Goal: Task Accomplishment & Management: Manage account settings

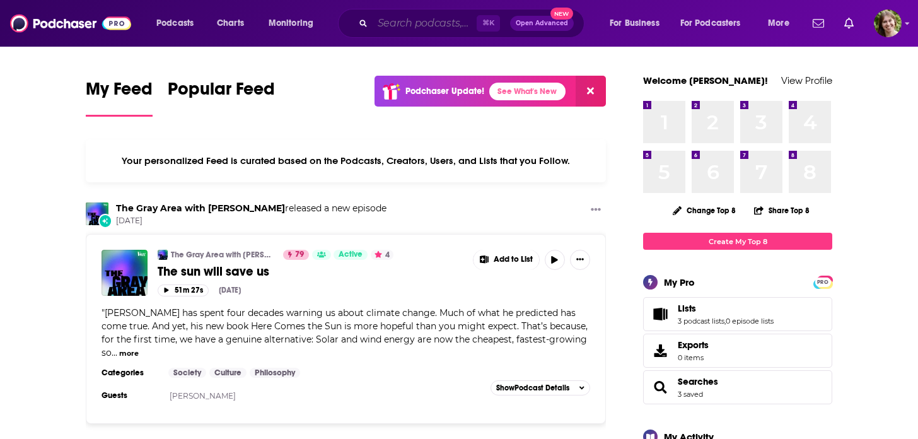
click at [440, 31] on input "Search podcasts, credits, & more..." at bounding box center [425, 23] width 104 height 20
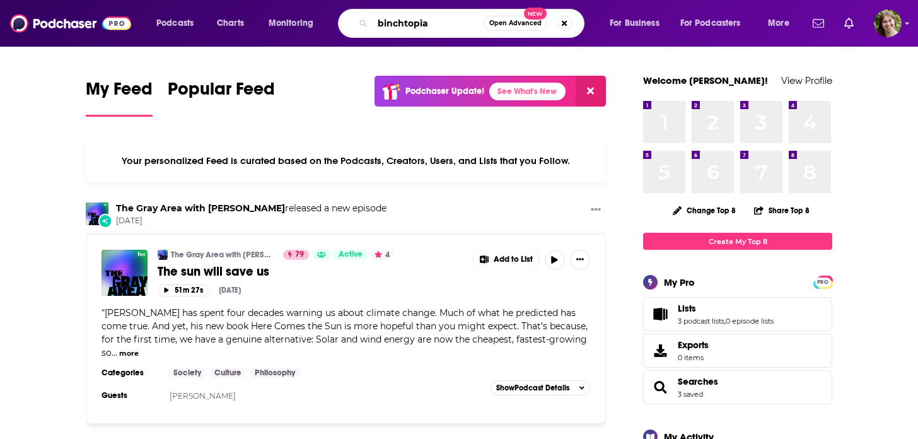
type input "binchtopia"
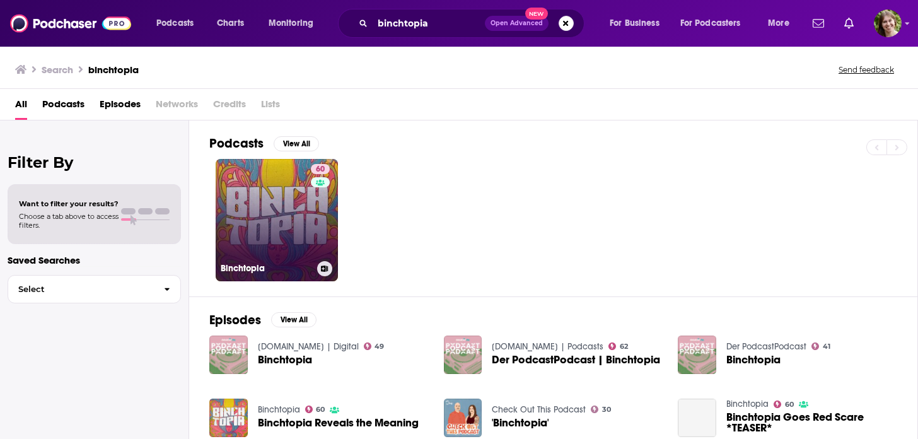
click at [270, 223] on link "60 Binchtopia" at bounding box center [277, 220] width 122 height 122
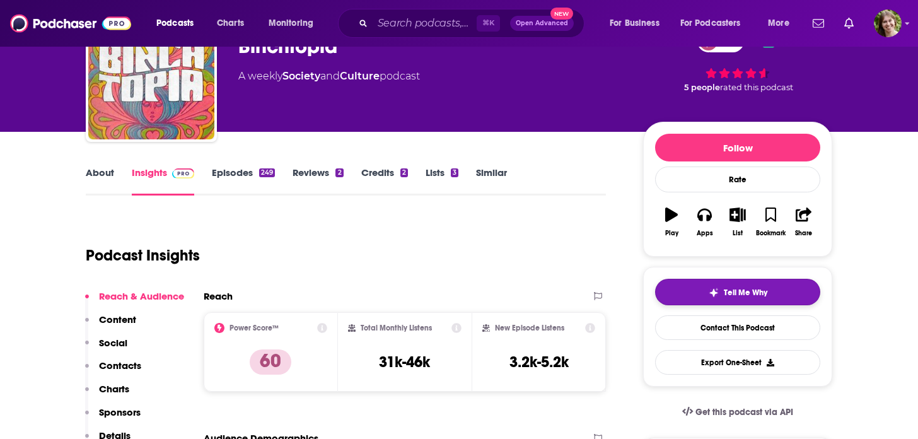
scroll to position [73, 0]
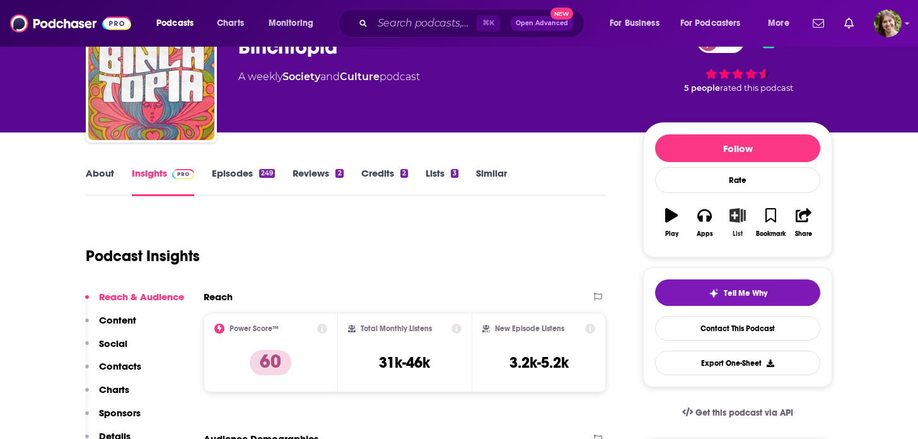
click at [735, 217] on icon "button" at bounding box center [738, 215] width 16 height 14
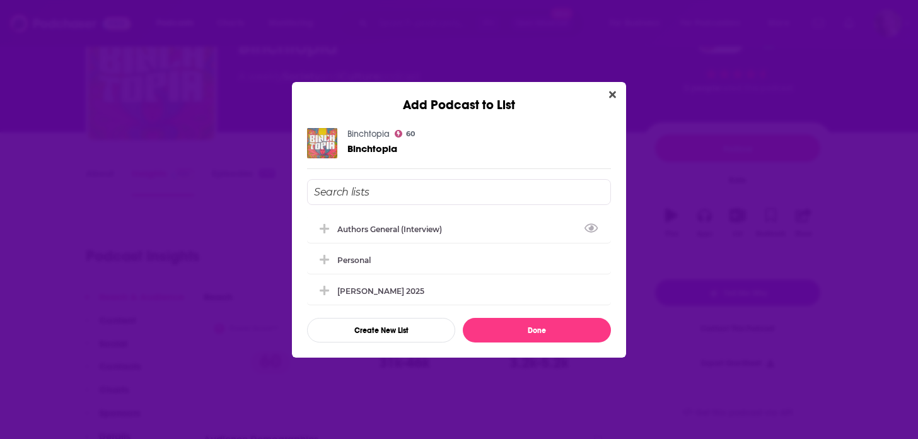
click at [398, 189] on input "Add Podcast To List" at bounding box center [459, 192] width 304 height 26
click at [404, 332] on button "Create New List" at bounding box center [381, 330] width 148 height 25
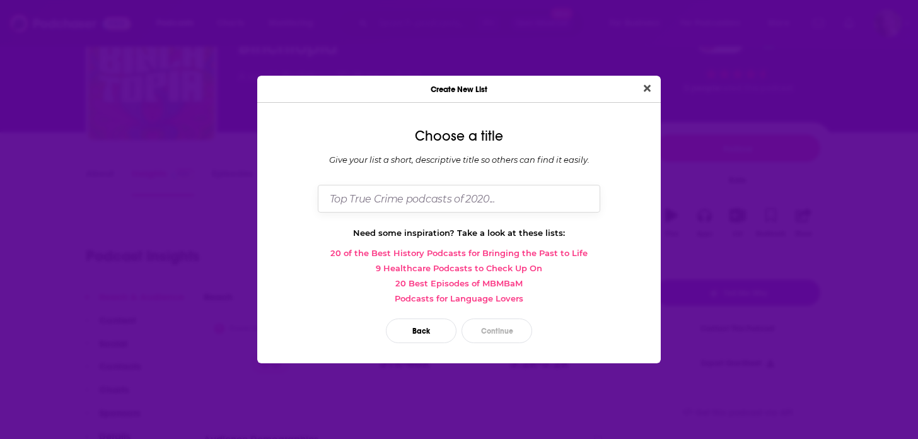
click at [401, 205] on input "Dialog" at bounding box center [459, 198] width 282 height 27
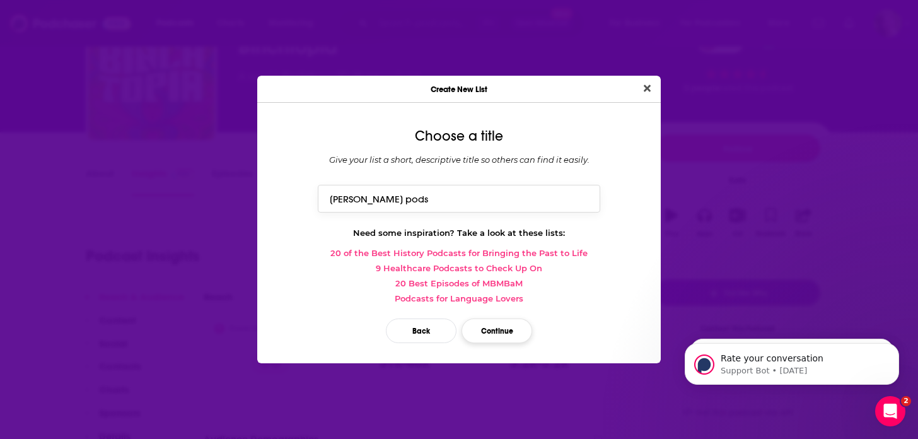
type input "Malavika pods"
click at [480, 326] on button "Continue" at bounding box center [497, 330] width 71 height 25
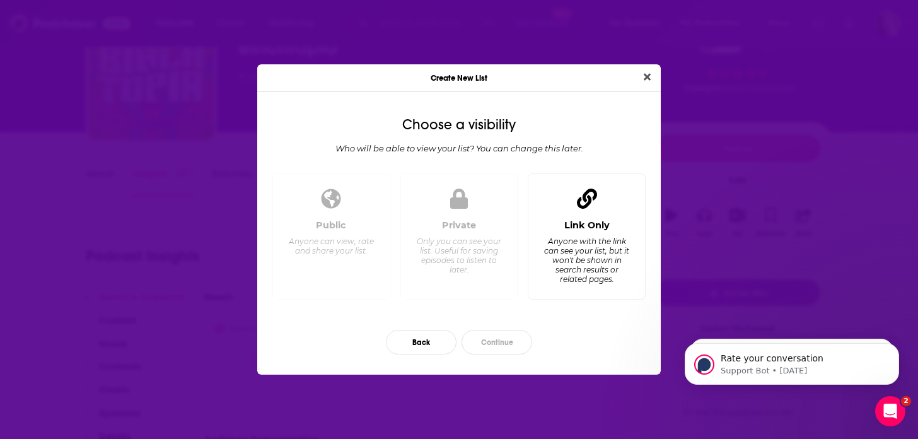
click at [559, 259] on div "Anyone with the link can see your list, but it won't be shown in search results…" at bounding box center [587, 259] width 86 height 47
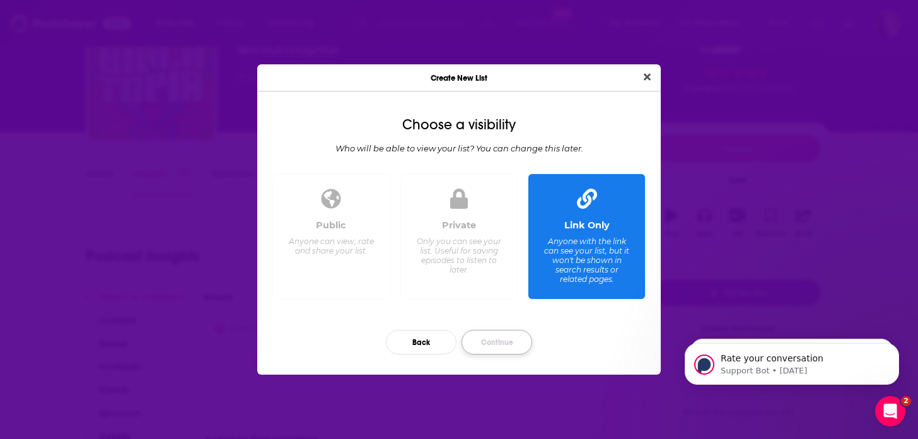
click at [499, 340] on button "Continue" at bounding box center [497, 342] width 71 height 25
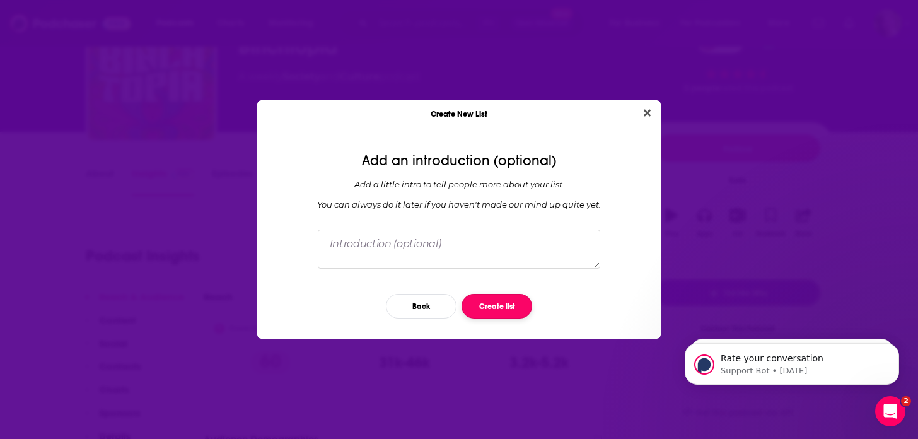
click at [502, 302] on button "Create list" at bounding box center [497, 306] width 71 height 25
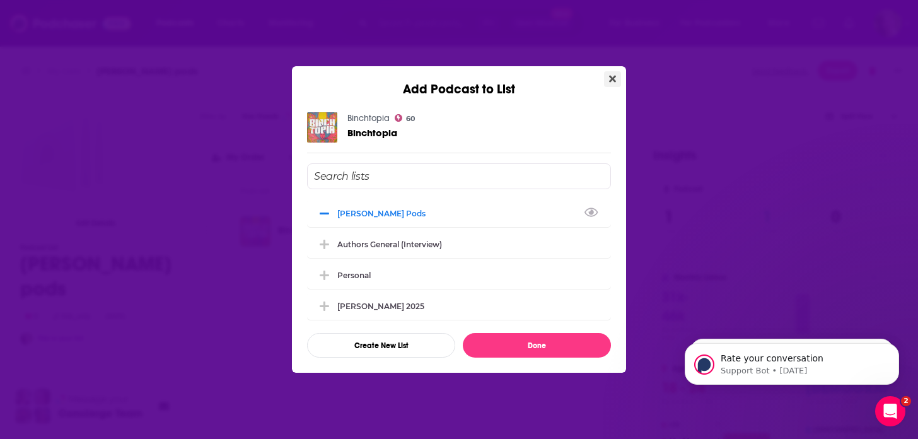
click at [614, 80] on icon "Close" at bounding box center [612, 79] width 7 height 7
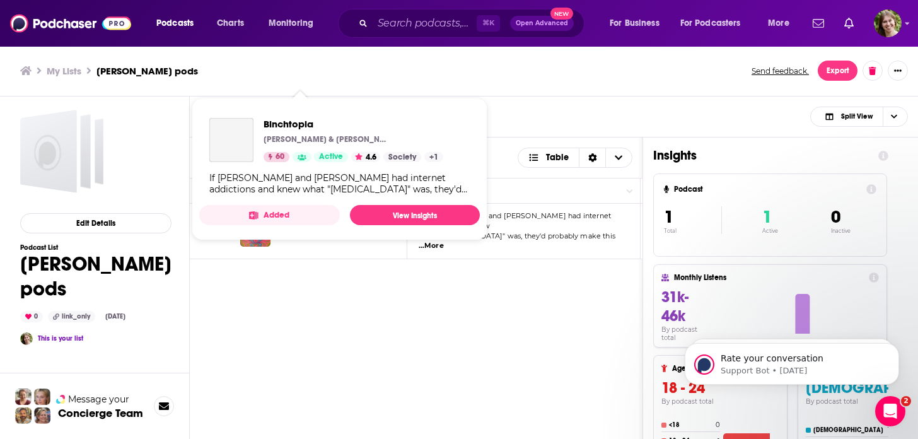
click at [298, 223] on div "Podcasts Charts Monitoring ⌘ K Open Advanced New For Business For Podcasters Mo…" at bounding box center [459, 219] width 918 height 439
click at [264, 124] on span "Binchtopia" at bounding box center [354, 124] width 180 height 12
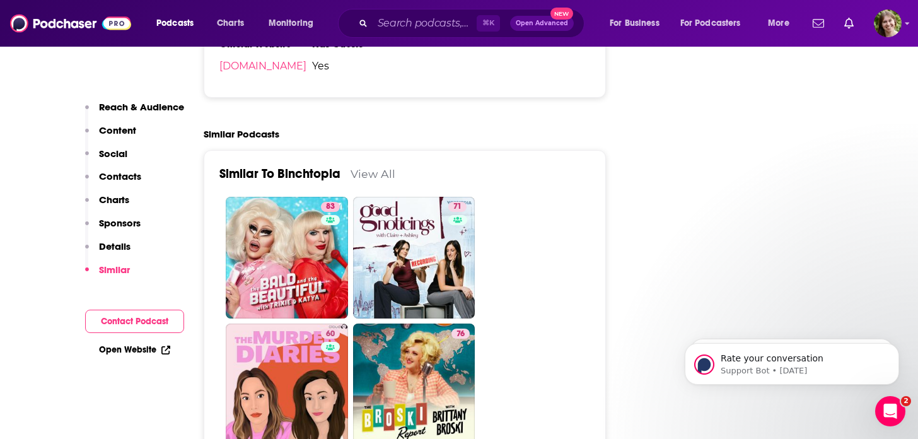
scroll to position [2270, 0]
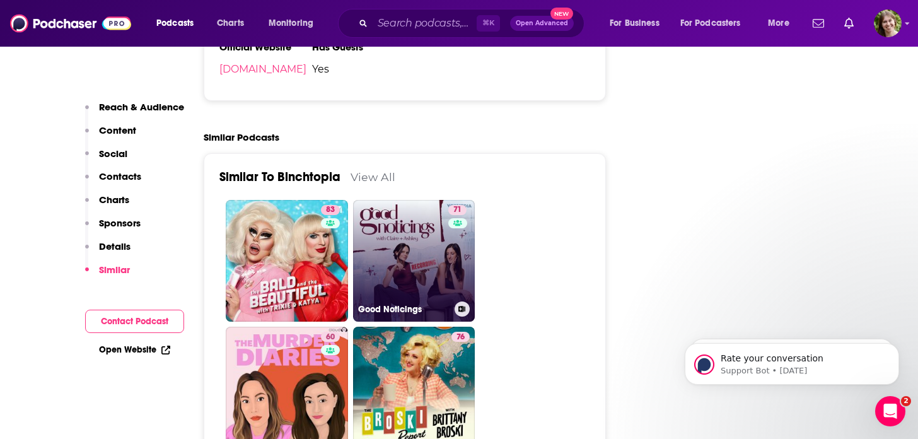
click at [463, 306] on icon at bounding box center [461, 309] width 7 height 6
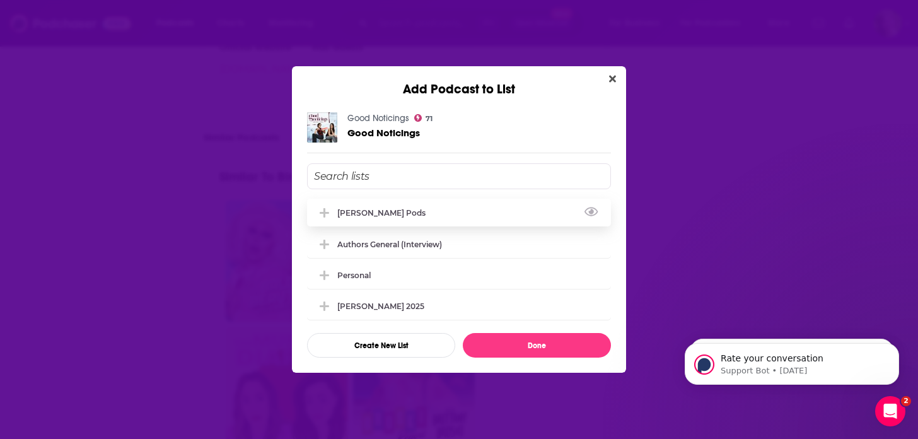
click at [429, 209] on div "Malavika pods" at bounding box center [459, 213] width 304 height 28
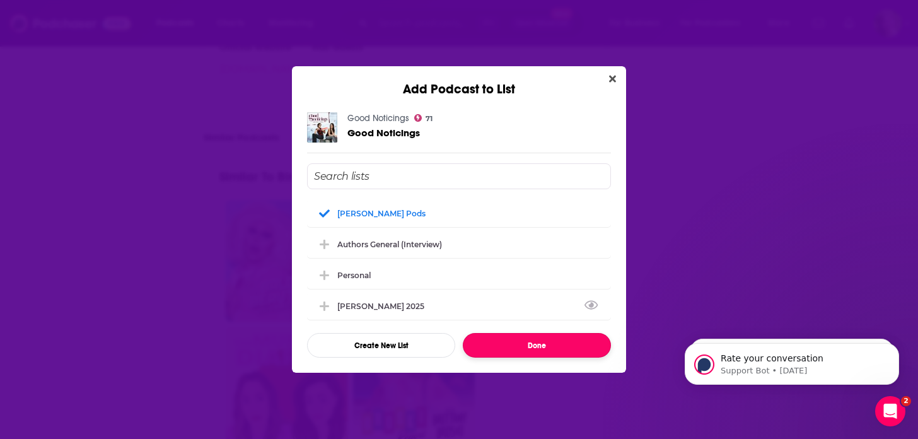
click at [533, 343] on button "Done" at bounding box center [537, 345] width 148 height 25
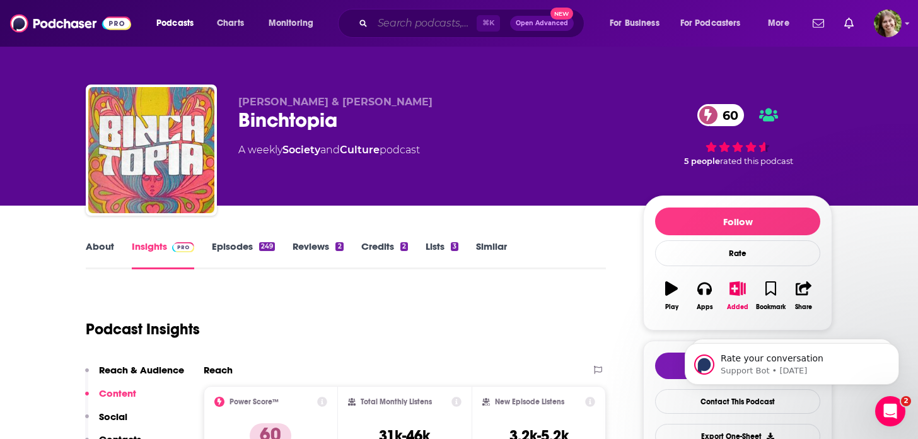
click at [412, 29] on input "Search podcasts, credits, & more..." at bounding box center [425, 23] width 104 height 20
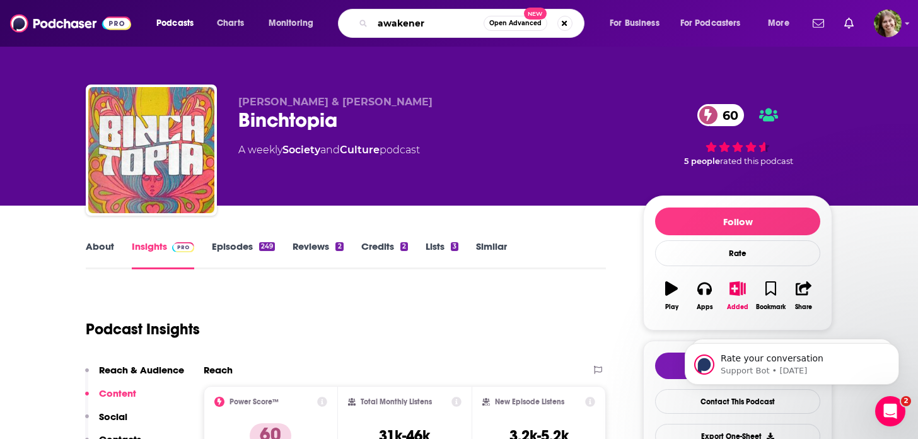
type input "awakeners"
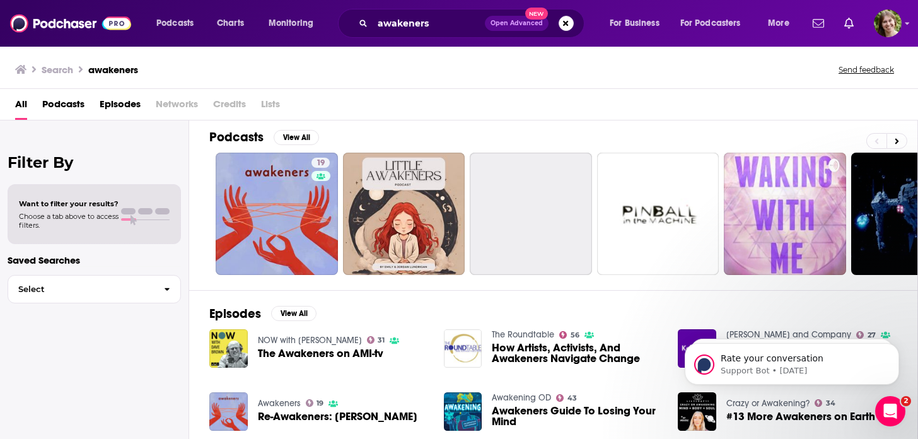
scroll to position [8, 0]
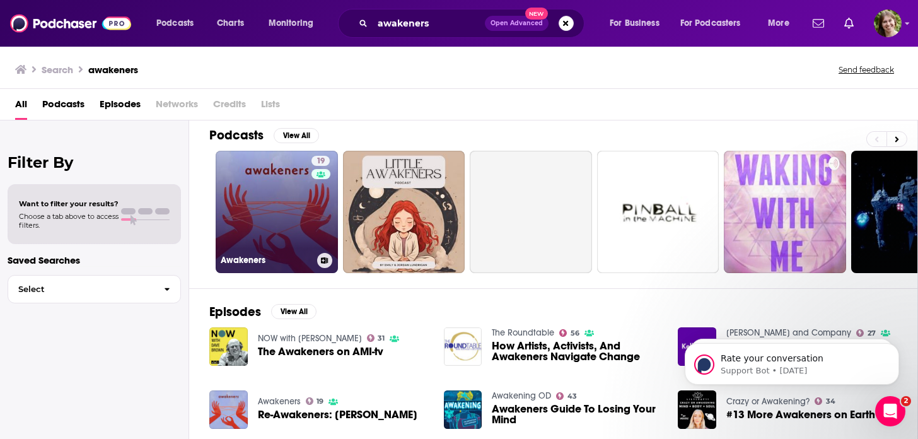
click at [276, 200] on link "19 Awakeners" at bounding box center [277, 212] width 122 height 122
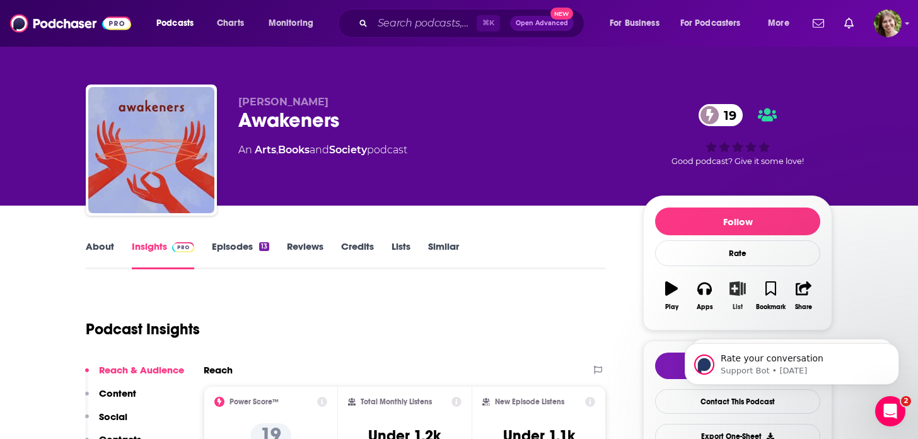
click at [741, 293] on icon "button" at bounding box center [738, 288] width 16 height 14
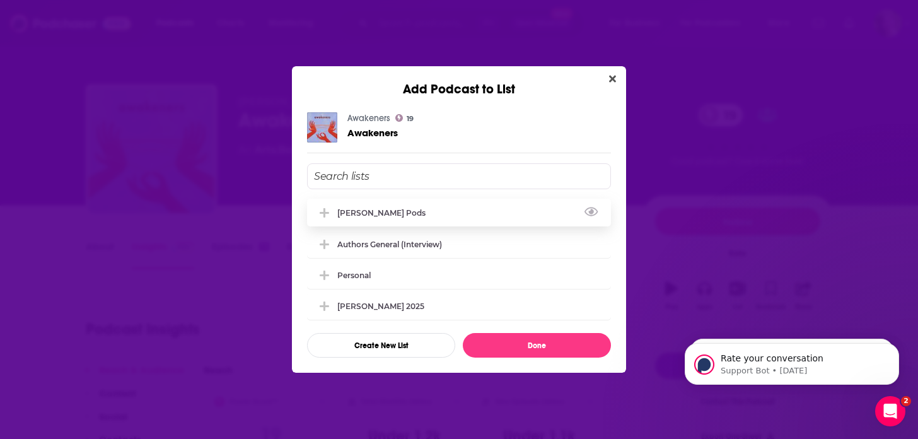
click at [404, 208] on div "Malavika pods" at bounding box center [459, 213] width 304 height 28
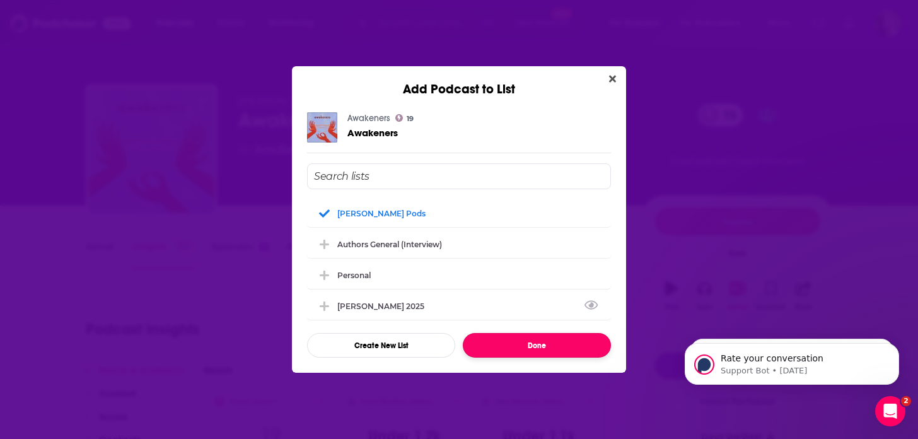
click at [568, 347] on button "Done" at bounding box center [537, 345] width 148 height 25
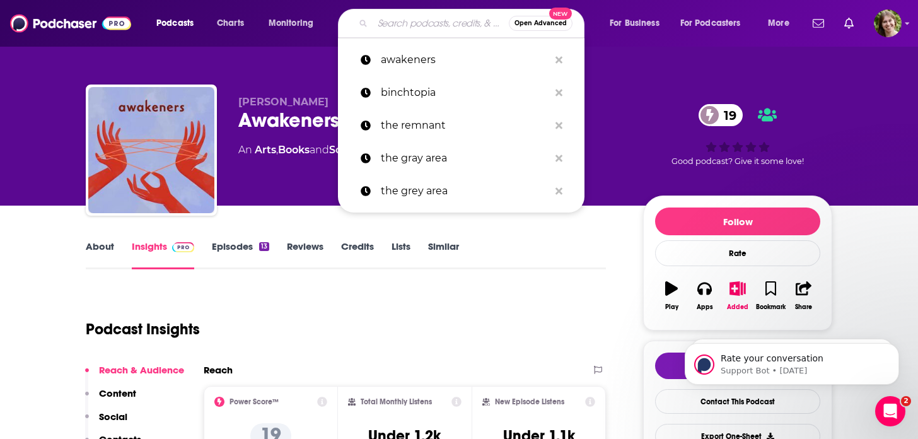
click at [429, 17] on input "Search podcasts, credits, & more..." at bounding box center [441, 23] width 136 height 20
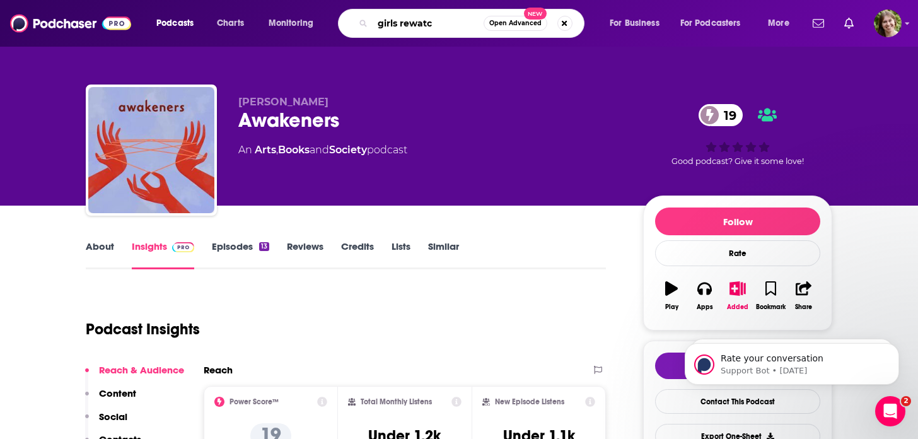
type input "girls rewatch"
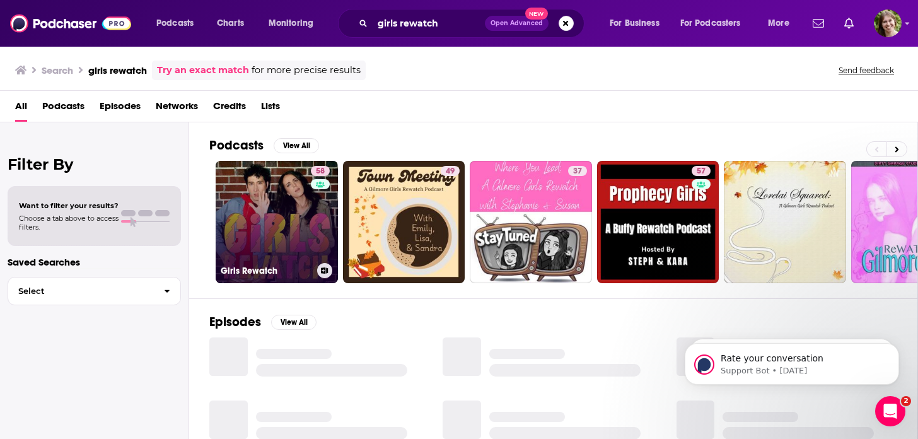
click at [286, 213] on link "58 Girls Rewatch" at bounding box center [277, 222] width 122 height 122
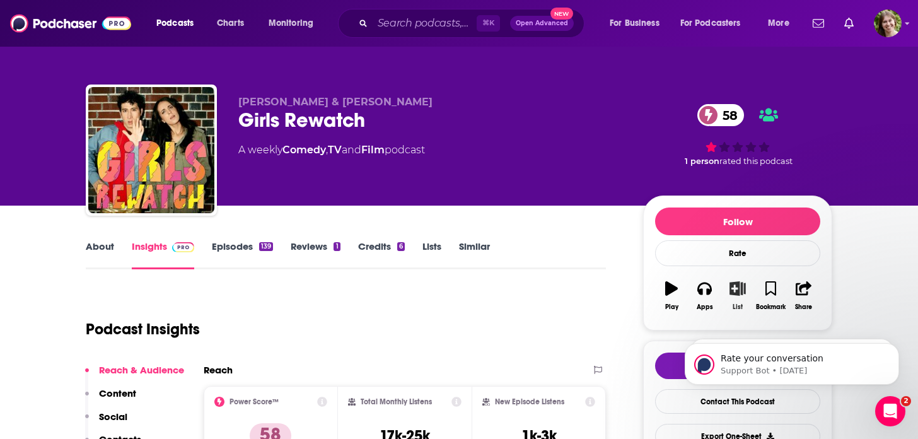
click at [736, 290] on icon "button" at bounding box center [738, 288] width 16 height 14
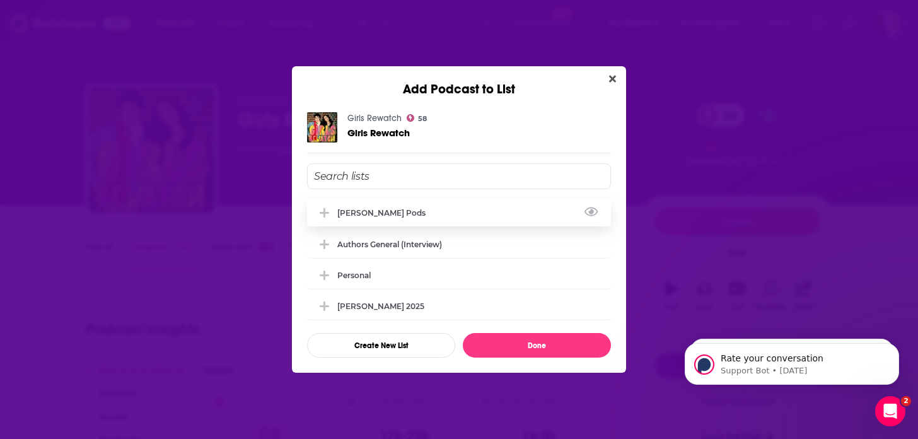
click at [441, 212] on div "Malavika pods" at bounding box center [459, 213] width 304 height 28
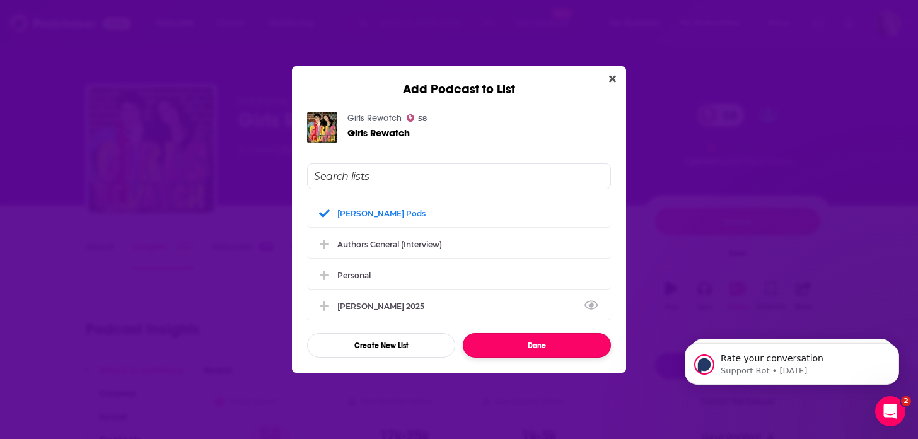
click at [550, 346] on button "Done" at bounding box center [537, 345] width 148 height 25
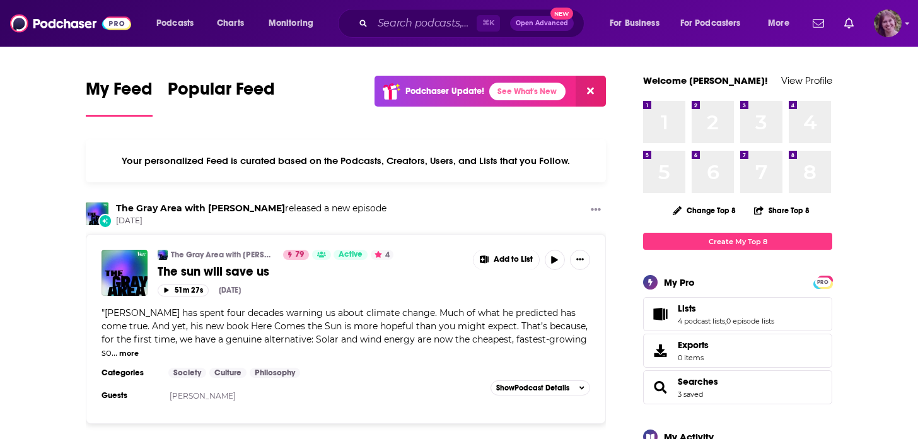
click at [890, 28] on img "Logged in as bellagibb" at bounding box center [888, 23] width 28 height 28
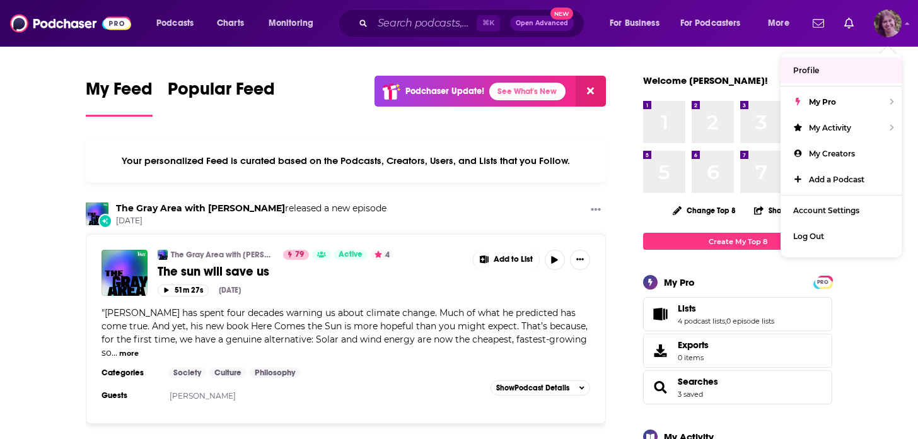
click at [863, 64] on link "Profile" at bounding box center [841, 70] width 121 height 26
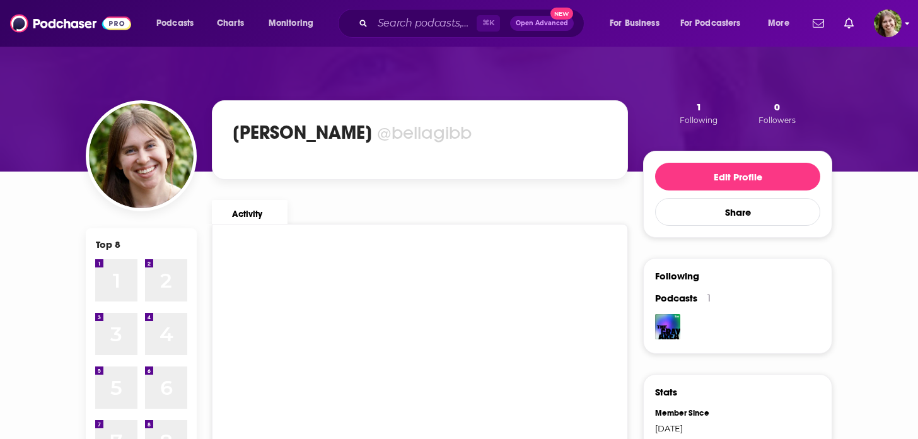
click at [902, 23] on div "Podcasts Charts Monitoring ⌘ K Open Advanced New For Business For Podcasters Mo…" at bounding box center [459, 23] width 918 height 47
click at [906, 23] on icon "Show profile menu" at bounding box center [907, 24] width 4 height 3
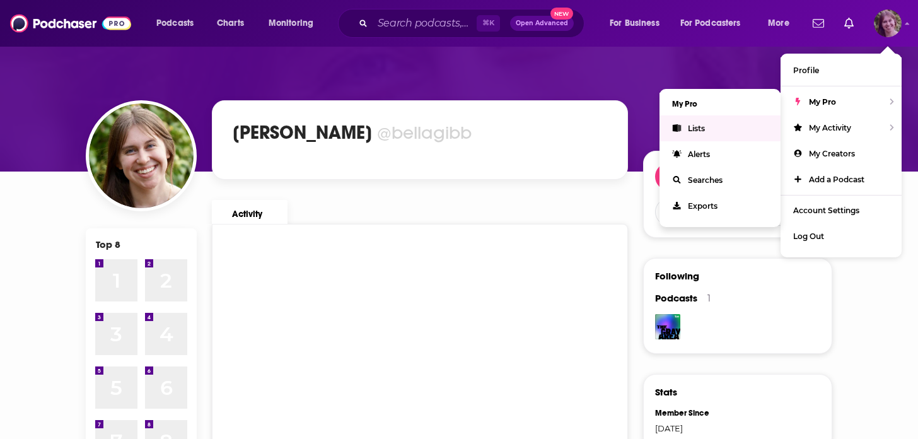
click at [714, 125] on link "Lists" at bounding box center [720, 128] width 121 height 26
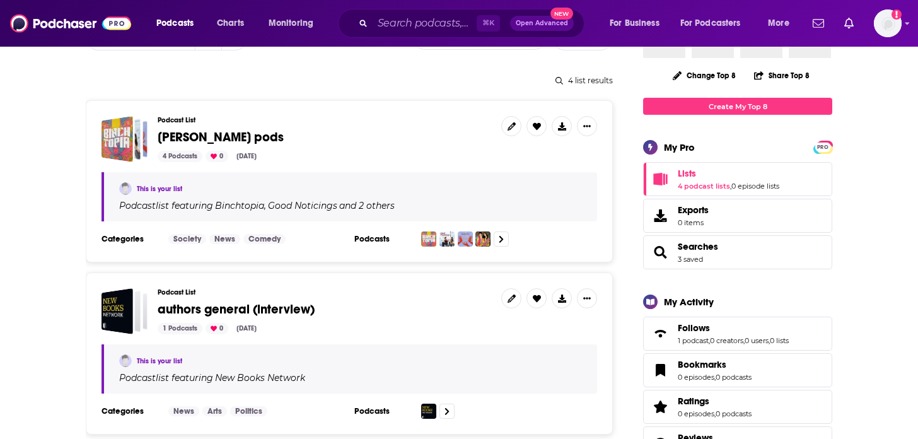
scroll to position [146, 0]
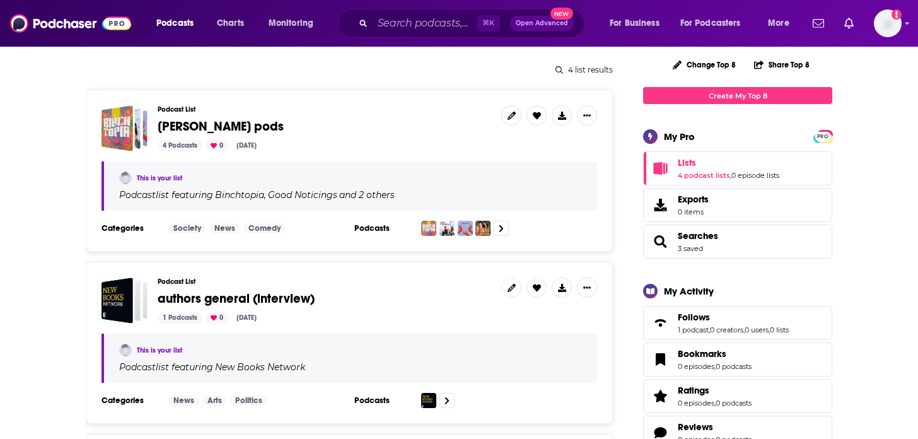
click at [208, 132] on span "Malavika pods" at bounding box center [221, 127] width 126 height 16
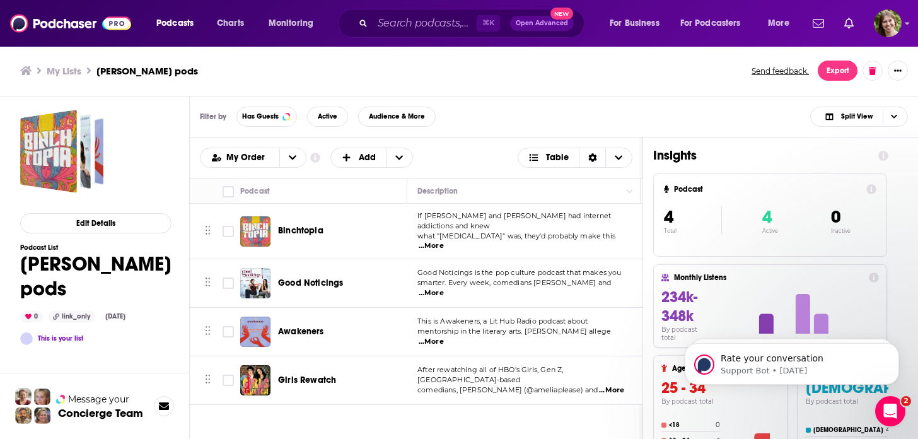
click at [607, 385] on span "...More" at bounding box center [611, 390] width 25 height 10
click at [404, 365] on div "Girls Rewatch" at bounding box center [343, 380] width 131 height 30
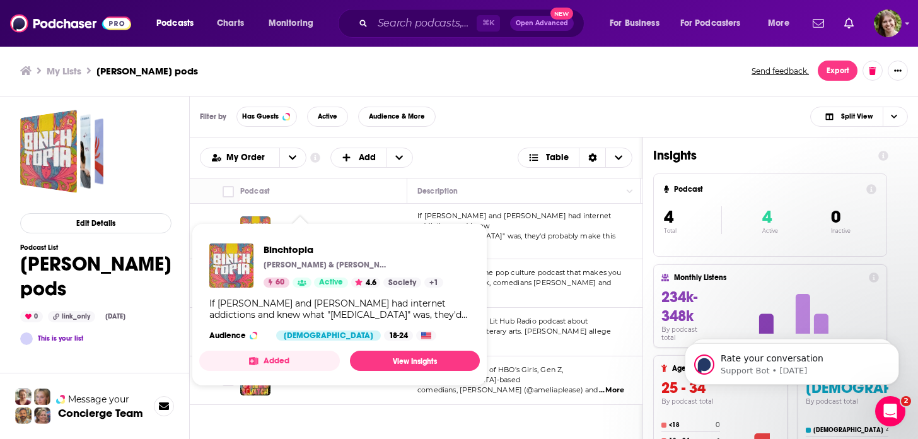
click at [298, 229] on span "Binchtopia Julia Hava & Eliza McLamb 60 Active 4.6 Society + 1 If Plato and Ari…" at bounding box center [339, 304] width 281 height 163
click at [298, 248] on span "Binchtopia" at bounding box center [354, 249] width 180 height 12
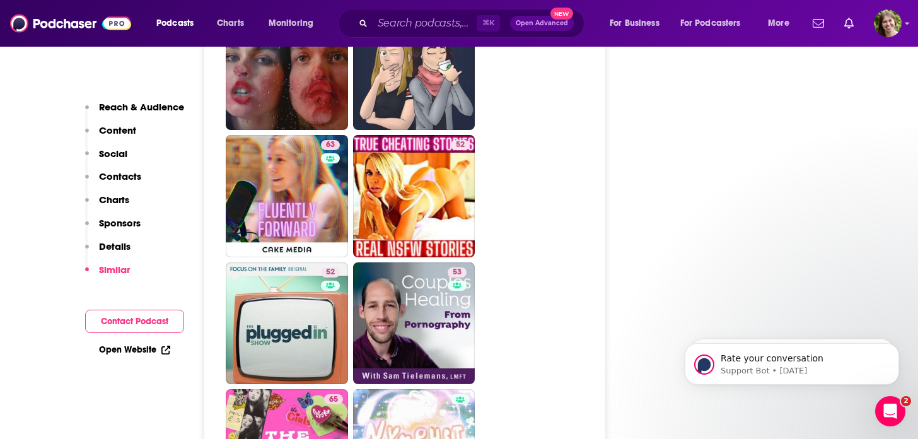
scroll to position [3092, 0]
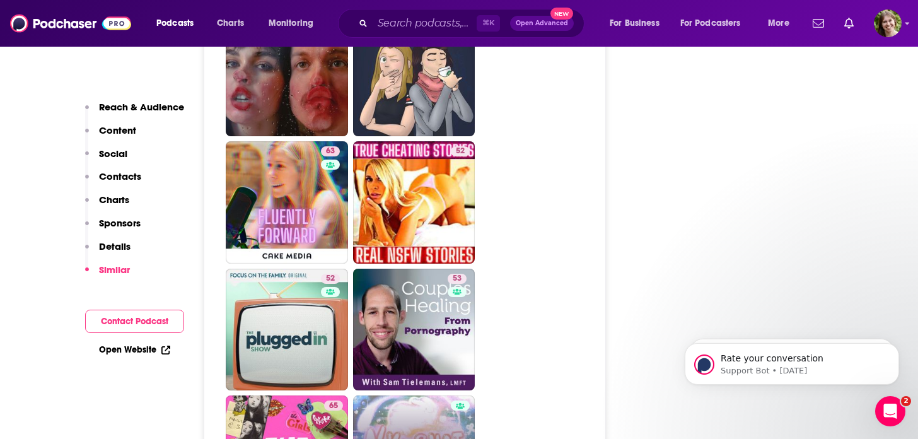
type input "https://www.podchaser.com/podcasts/nymphet-alumni-1809550"
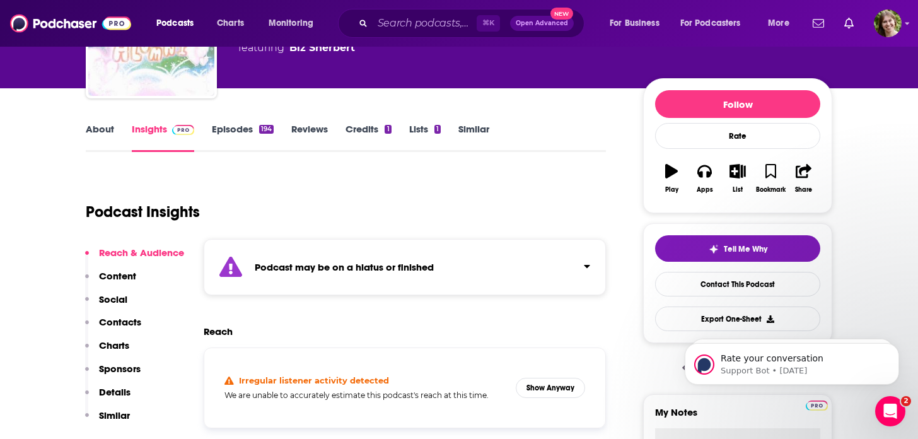
scroll to position [129, 0]
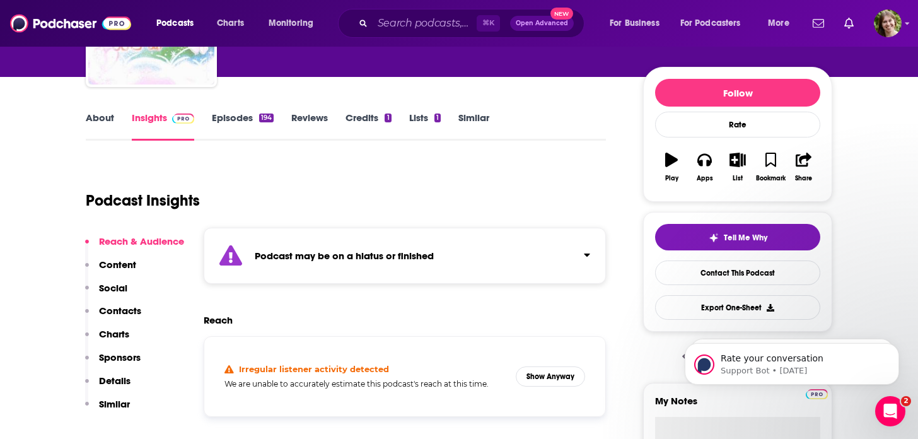
click at [221, 112] on link "Episodes 194" at bounding box center [243, 126] width 62 height 29
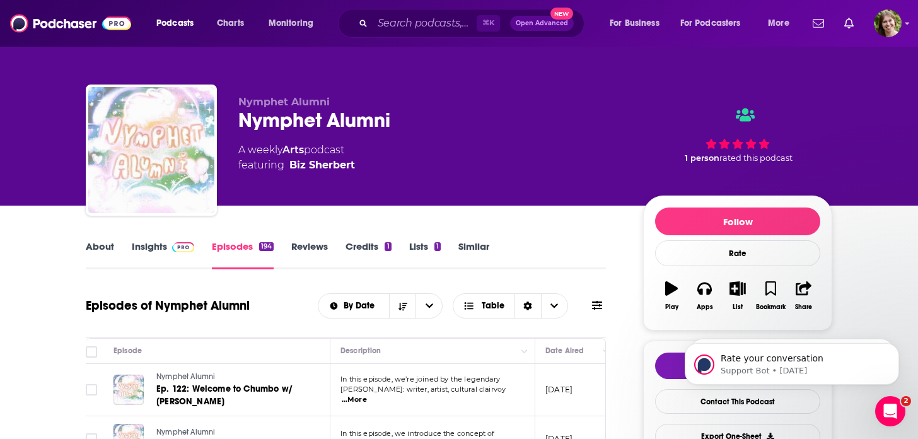
click at [107, 246] on link "About" at bounding box center [100, 254] width 28 height 29
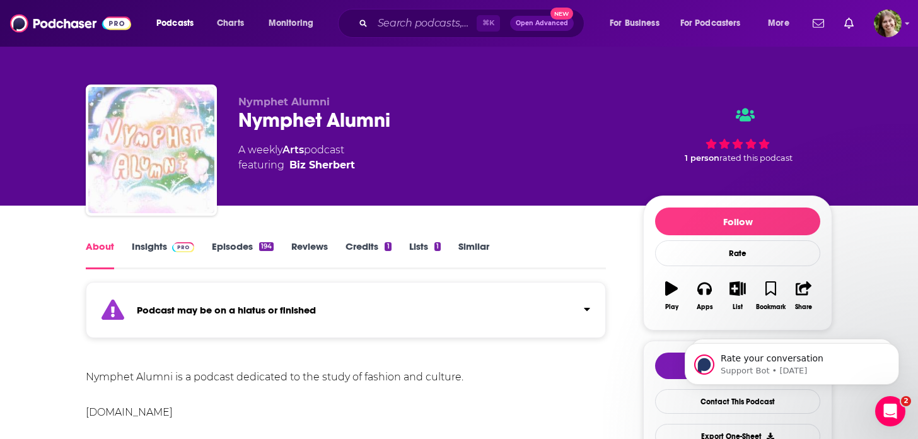
click at [163, 243] on link "Insights" at bounding box center [163, 254] width 62 height 29
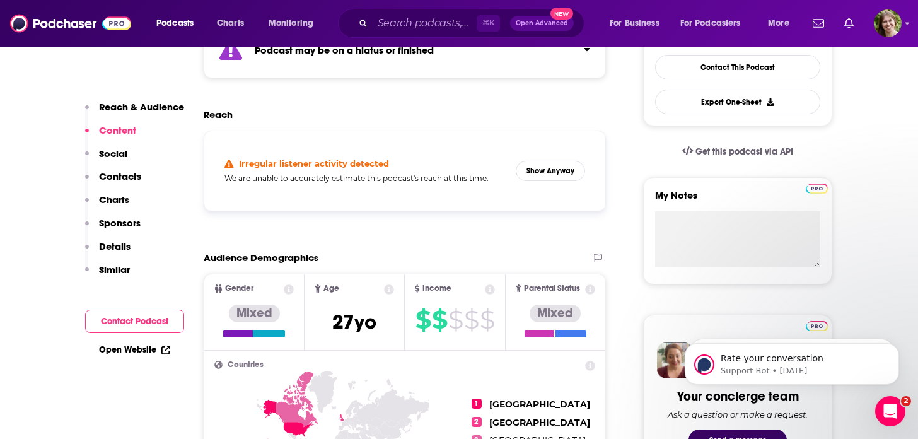
scroll to position [354, 0]
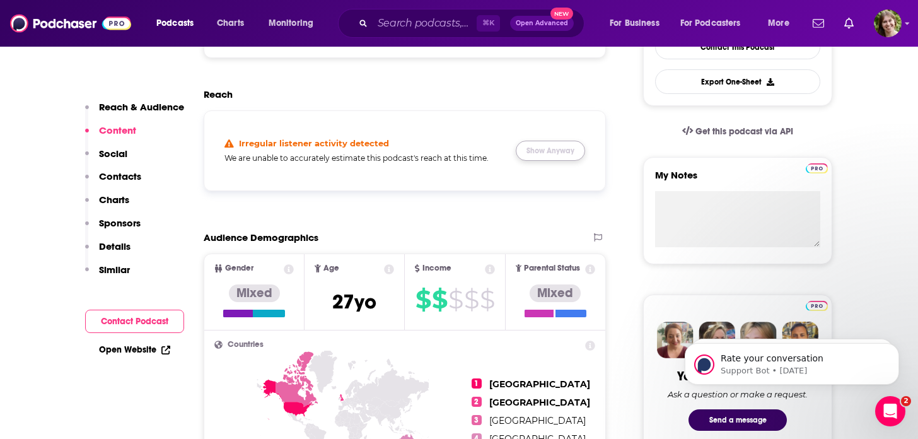
click at [562, 153] on button "Show Anyway" at bounding box center [550, 151] width 69 height 20
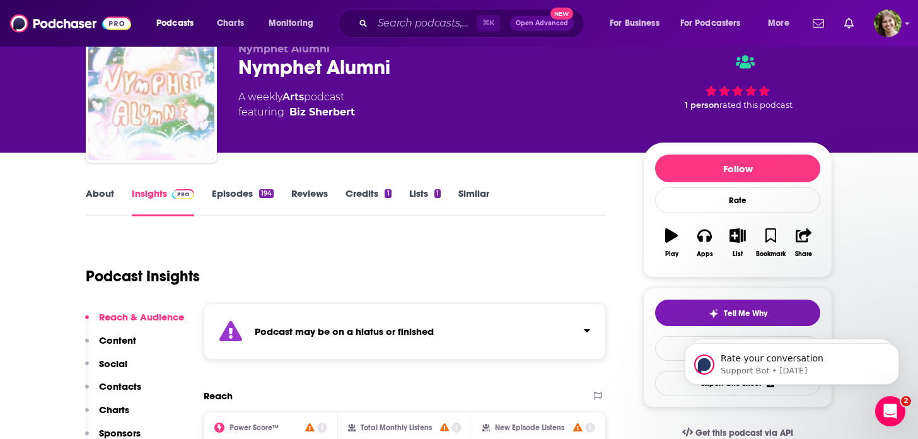
scroll to position [0, 0]
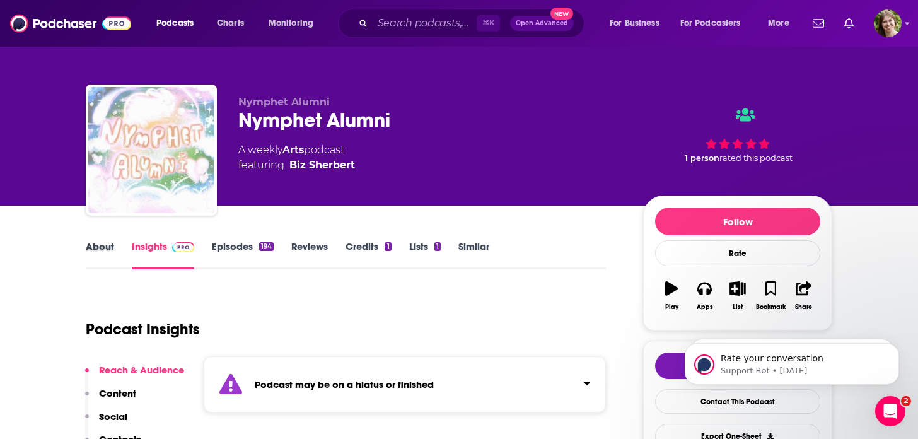
click at [117, 245] on div "About" at bounding box center [109, 254] width 46 height 29
click at [107, 245] on link "About" at bounding box center [100, 254] width 28 height 29
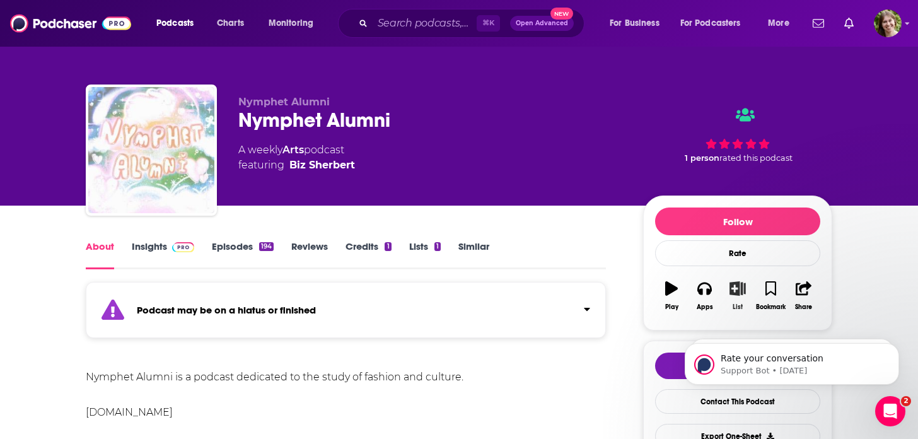
click at [740, 291] on icon "button" at bounding box center [738, 288] width 16 height 14
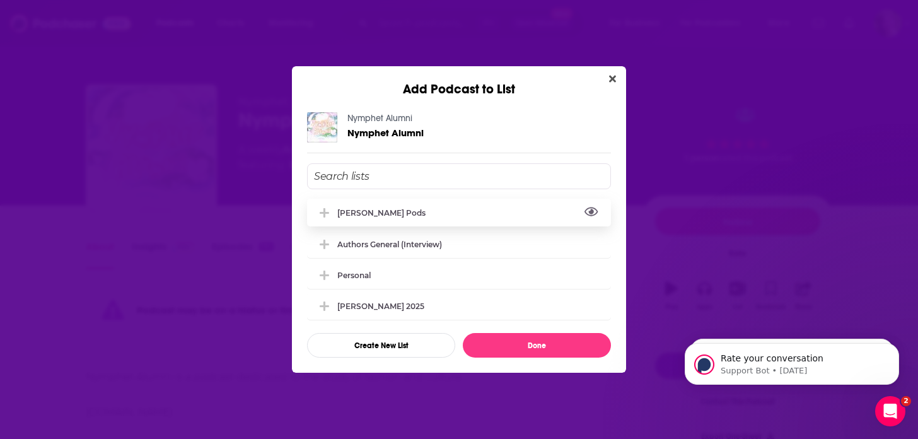
click at [426, 215] on button "View Link" at bounding box center [430, 215] width 8 height 1
click at [324, 212] on icon "Add Podcast To List" at bounding box center [324, 212] width 9 height 9
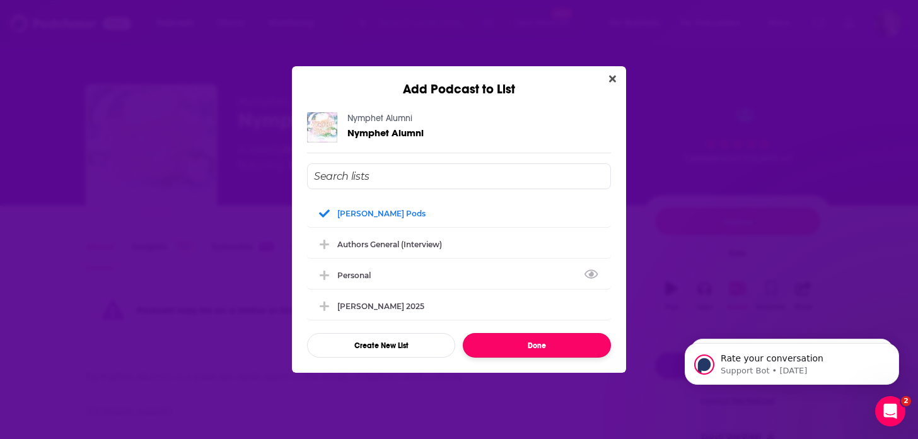
click at [528, 349] on button "Done" at bounding box center [537, 345] width 148 height 25
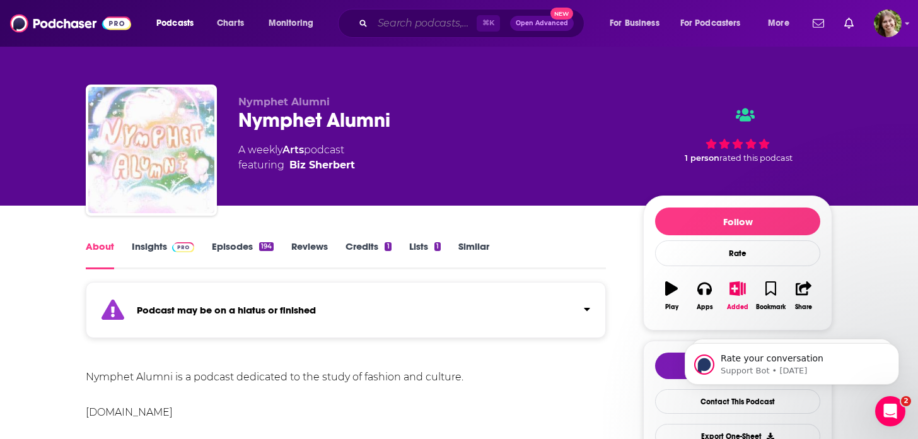
click at [436, 23] on input "Search podcasts, credits, & more..." at bounding box center [425, 23] width 104 height 20
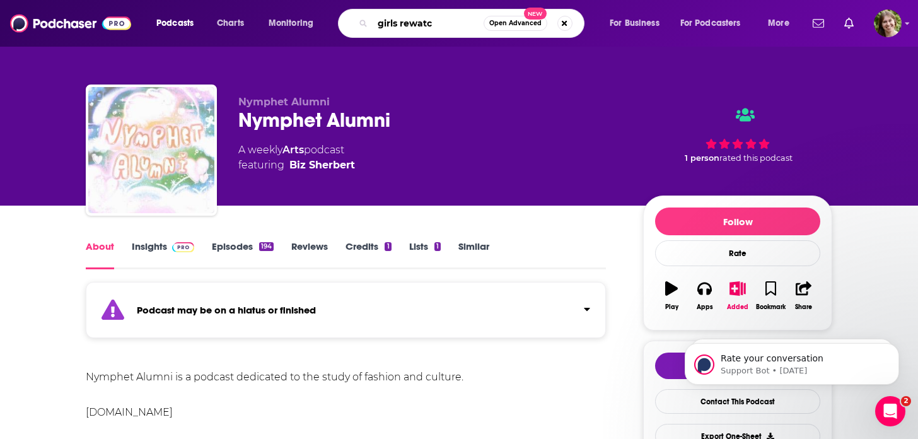
type input "girls rewatch"
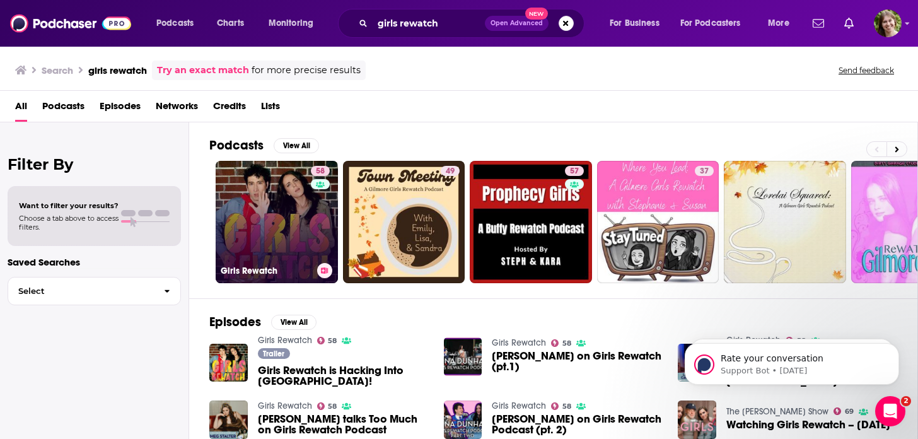
click at [291, 234] on link "58 Girls Rewatch" at bounding box center [277, 222] width 122 height 122
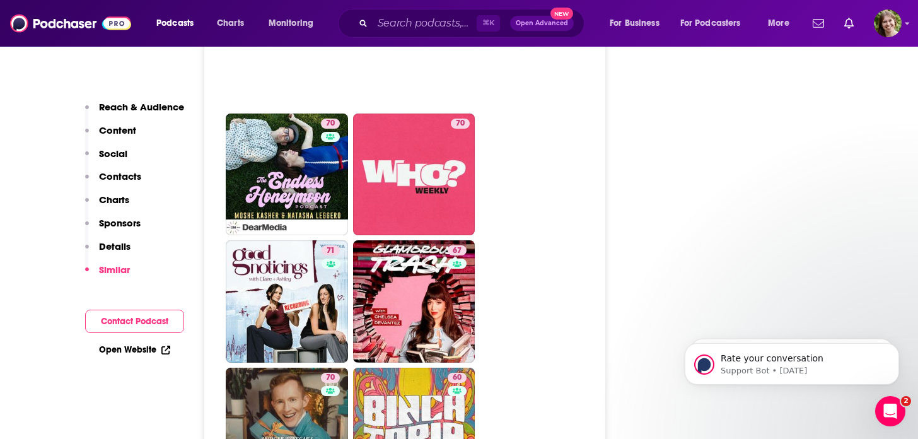
scroll to position [2645, 0]
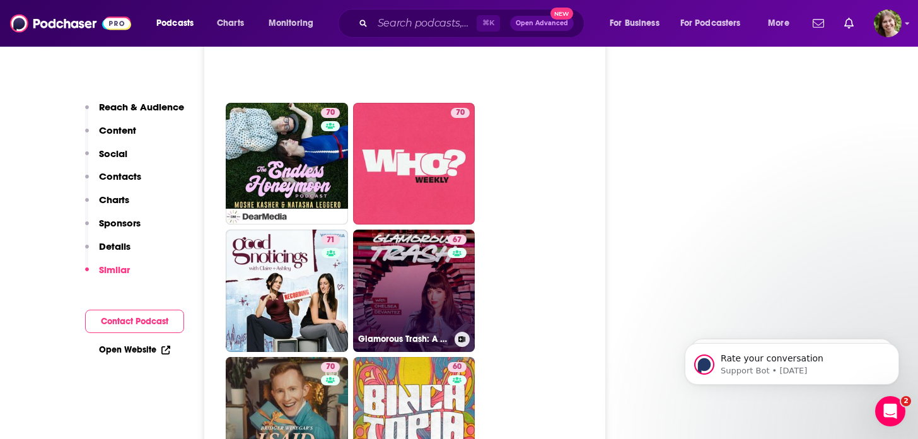
click at [400, 236] on link "67 Glamorous Trash: A Celebrity Memoir Podcast" at bounding box center [414, 291] width 122 height 122
type input "https://www.podchaser.com/podcasts/glamorous-trash-a-celebrity-me-1477562"
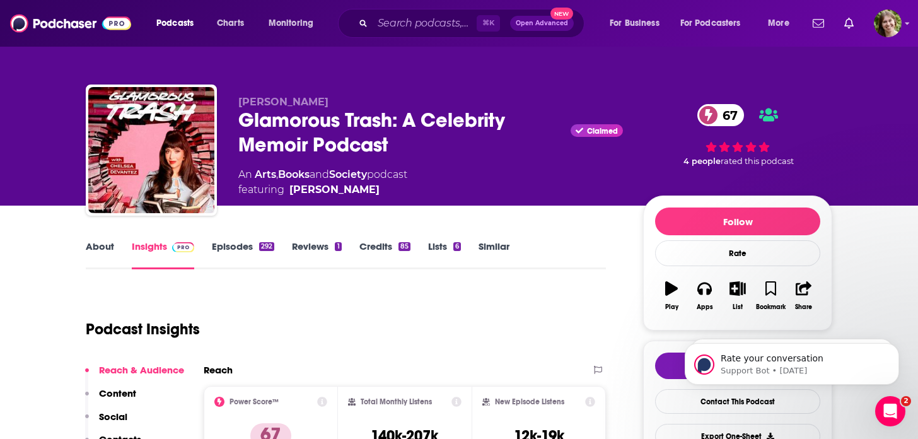
click at [106, 249] on link "About" at bounding box center [100, 254] width 28 height 29
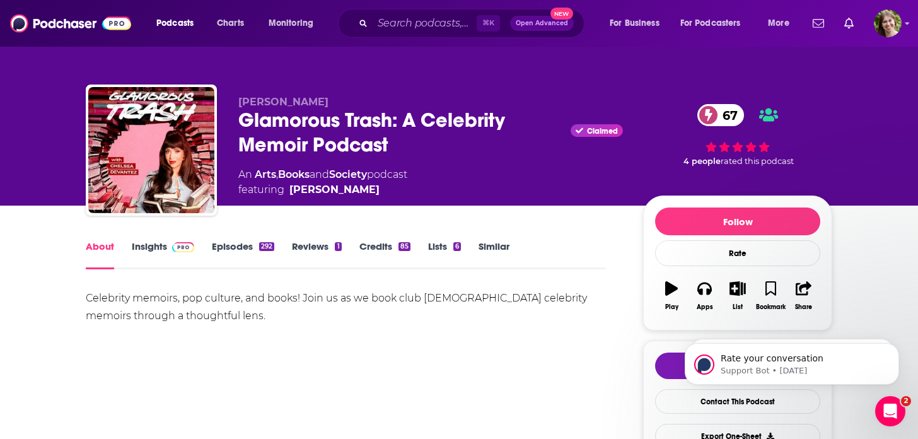
click at [228, 250] on link "Episodes 292" at bounding box center [243, 254] width 62 height 29
click at [172, 244] on img at bounding box center [183, 247] width 22 height 10
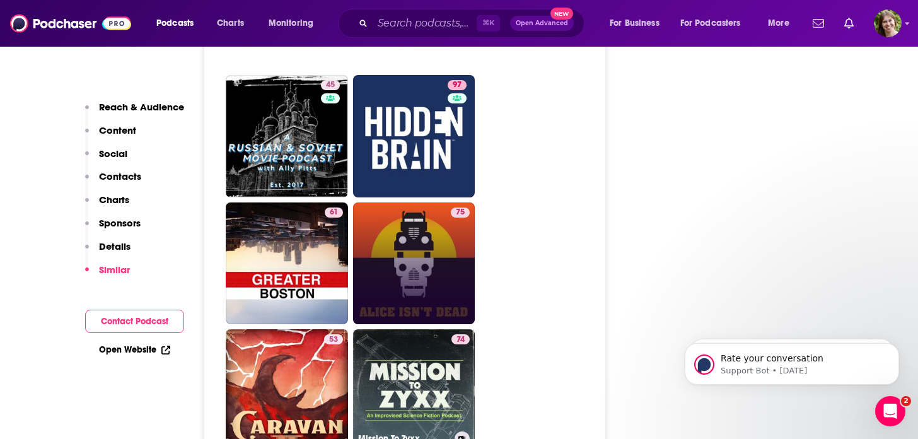
scroll to position [4634, 0]
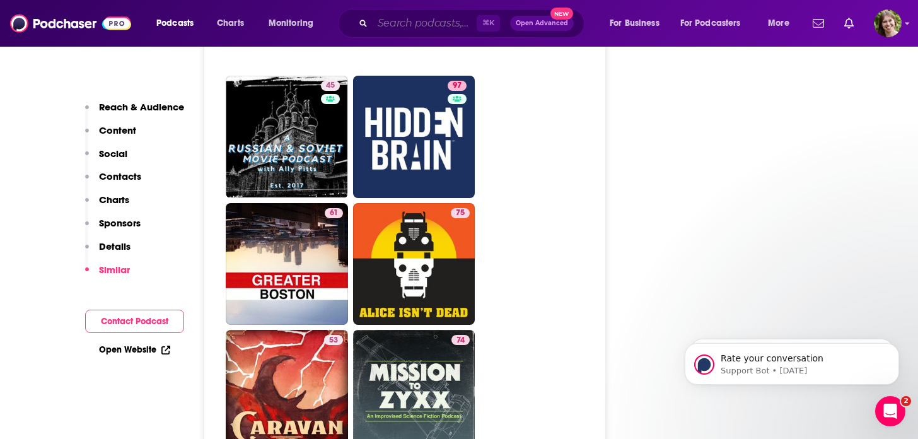
click at [409, 25] on input "Search podcasts, credits, & more..." at bounding box center [425, 23] width 104 height 20
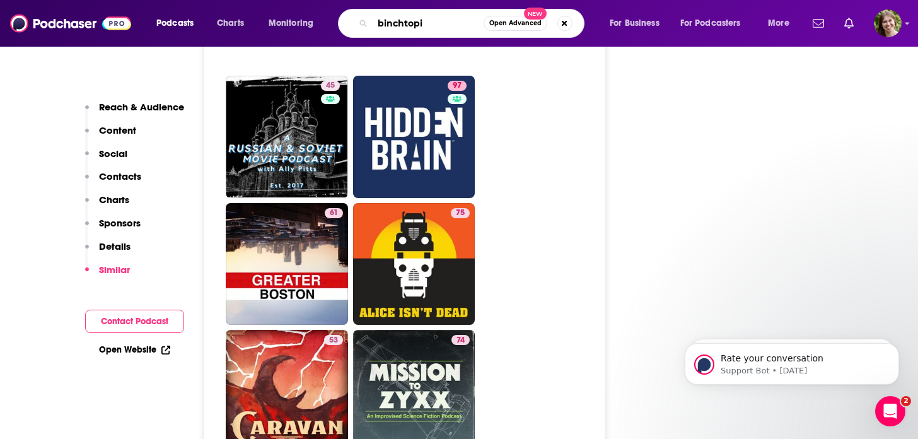
type input "binchtopia"
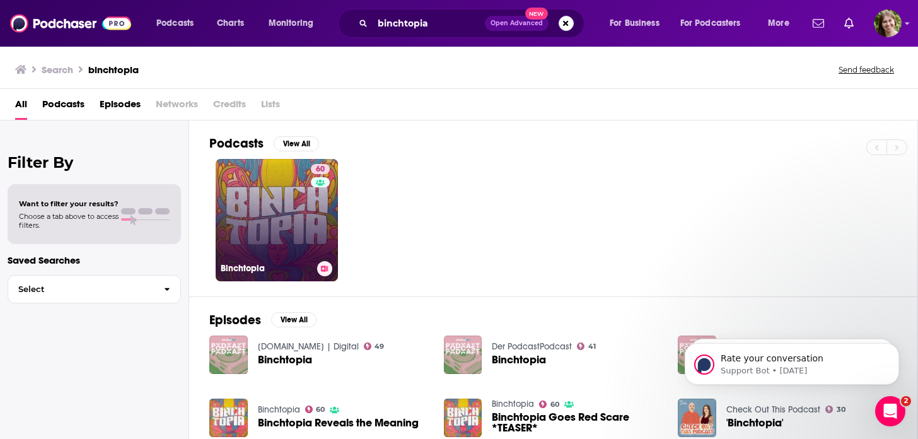
click at [293, 230] on link "60 Binchtopia" at bounding box center [277, 220] width 122 height 122
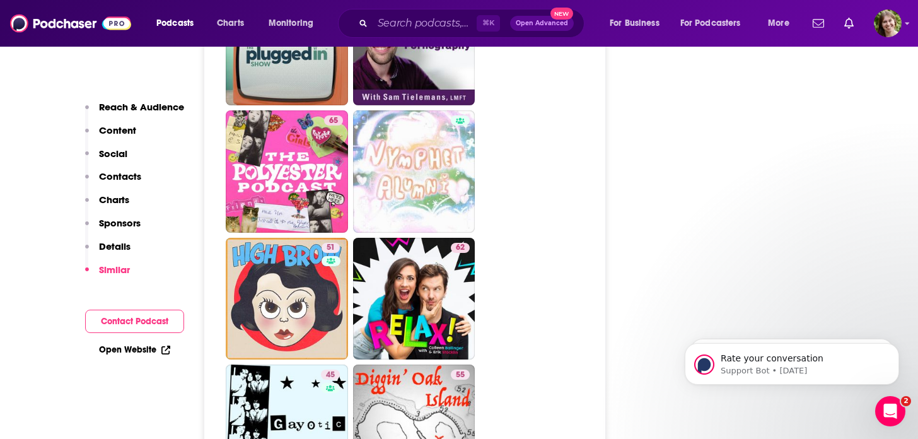
scroll to position [3429, 0]
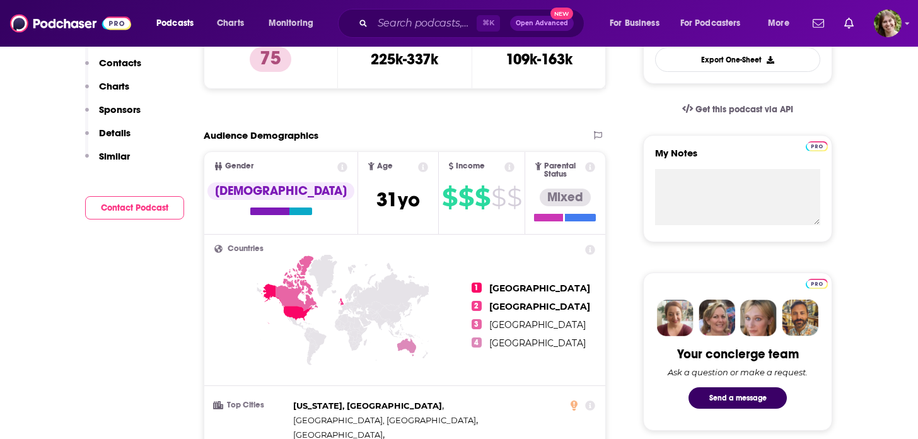
scroll to position [67, 0]
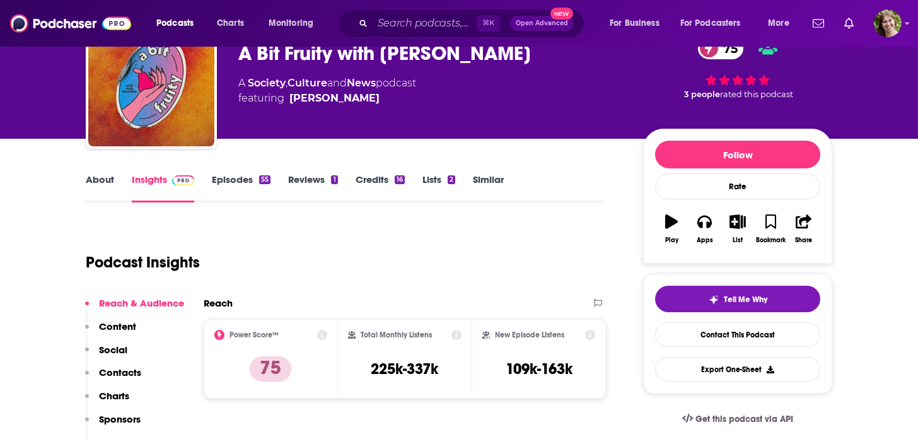
click at [233, 179] on link "Episodes 55" at bounding box center [241, 187] width 59 height 29
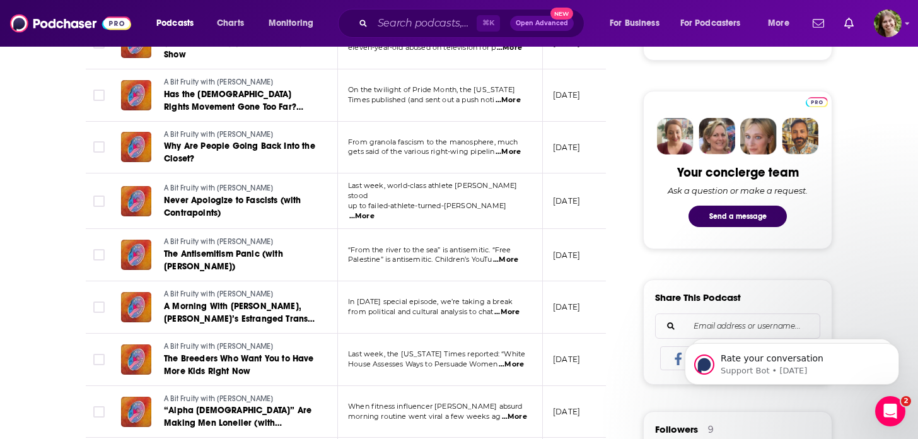
scroll to position [621, 0]
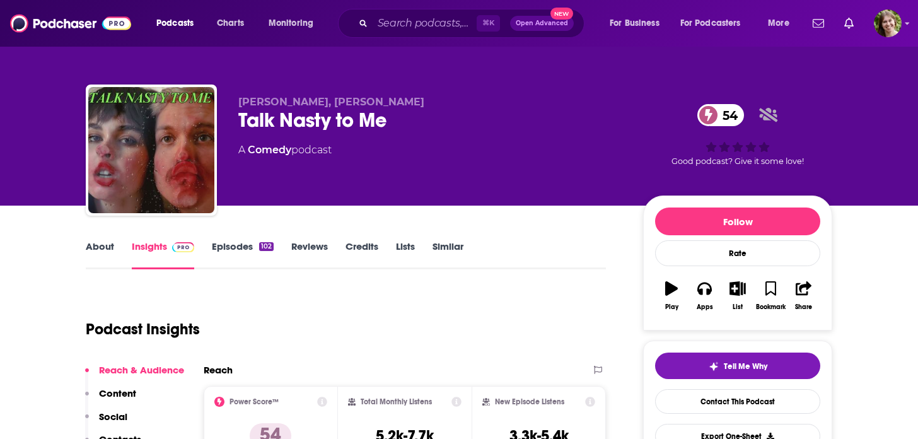
click at [95, 242] on link "About" at bounding box center [100, 254] width 28 height 29
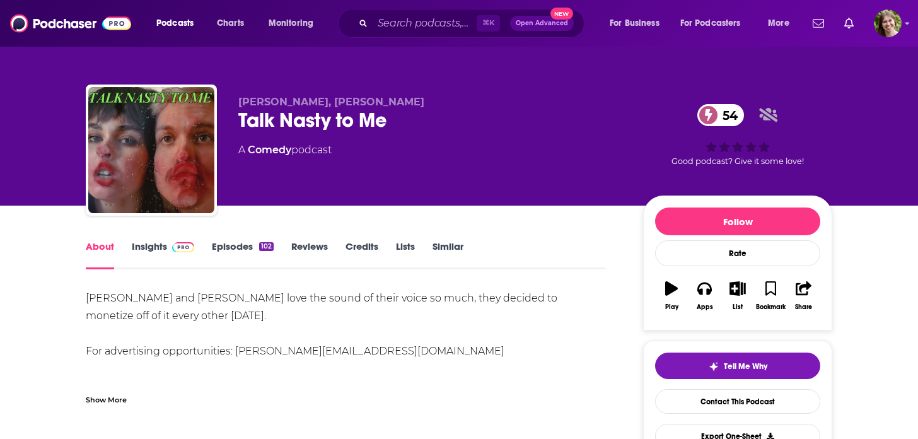
click at [250, 242] on link "Episodes 102" at bounding box center [243, 254] width 62 height 29
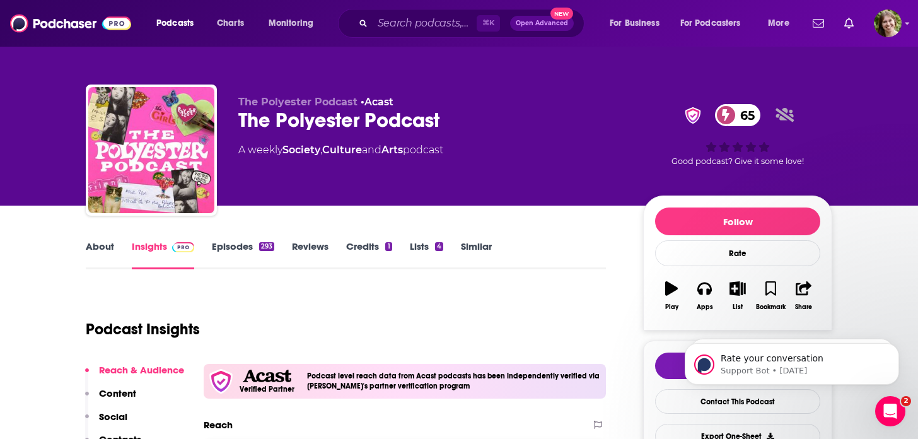
click at [107, 245] on link "About" at bounding box center [100, 254] width 28 height 29
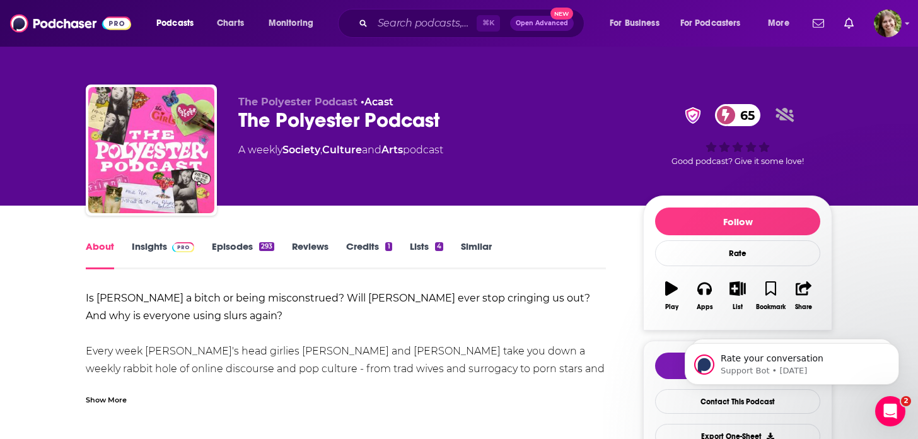
click at [220, 247] on link "Episodes 293" at bounding box center [243, 254] width 62 height 29
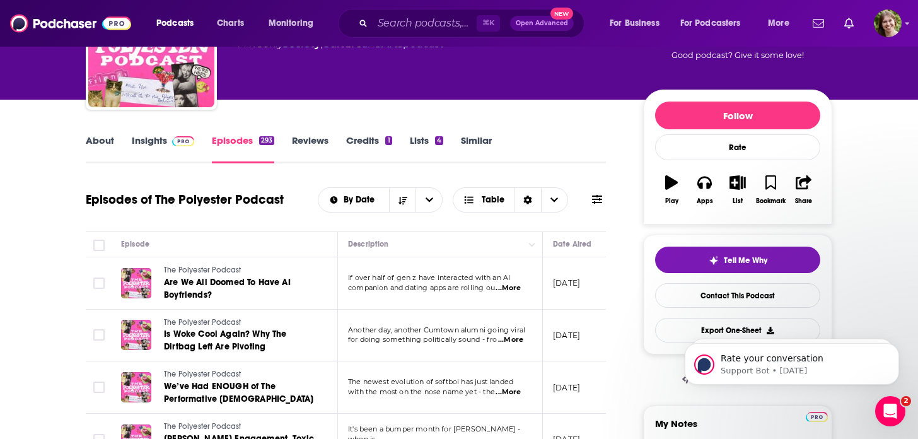
scroll to position [98, 0]
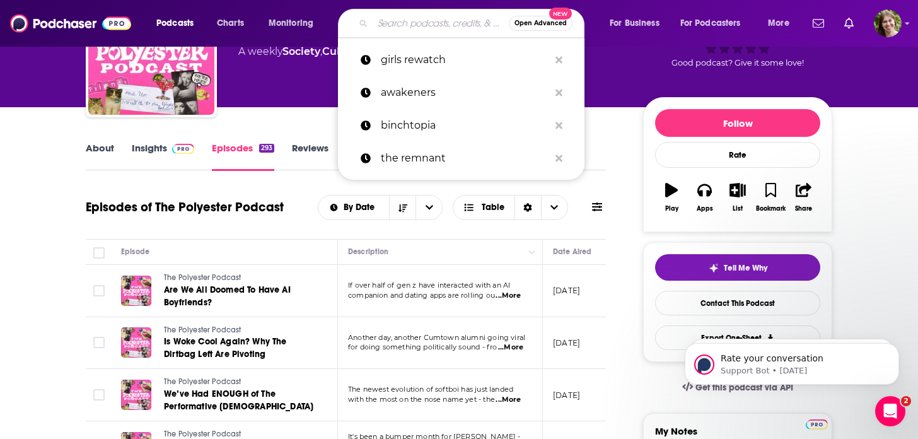
click at [434, 29] on input "Search podcasts, credits, & more..." at bounding box center [441, 23] width 136 height 20
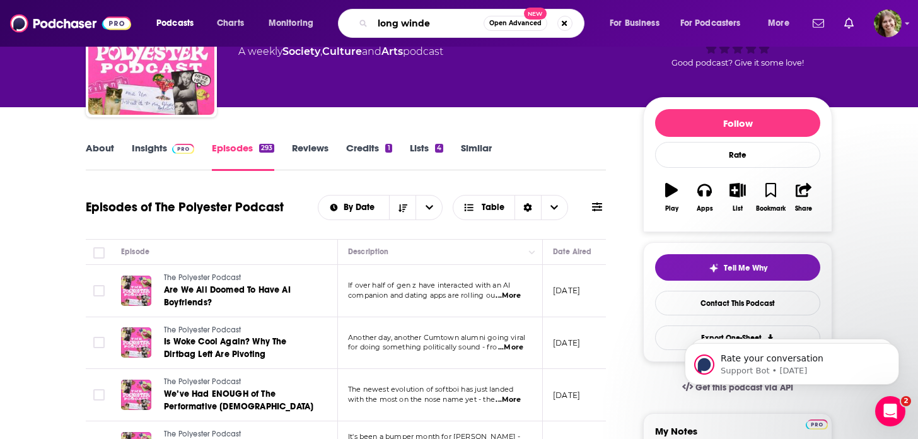
type input "long winded"
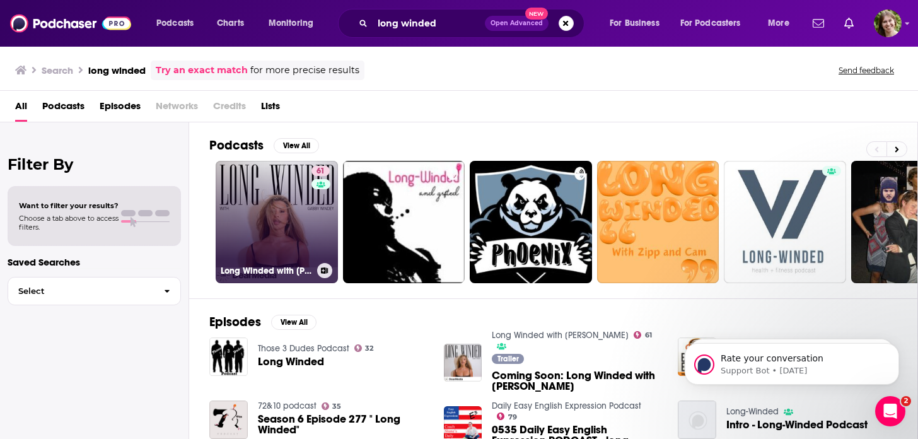
click at [311, 211] on div "61" at bounding box center [321, 214] width 21 height 97
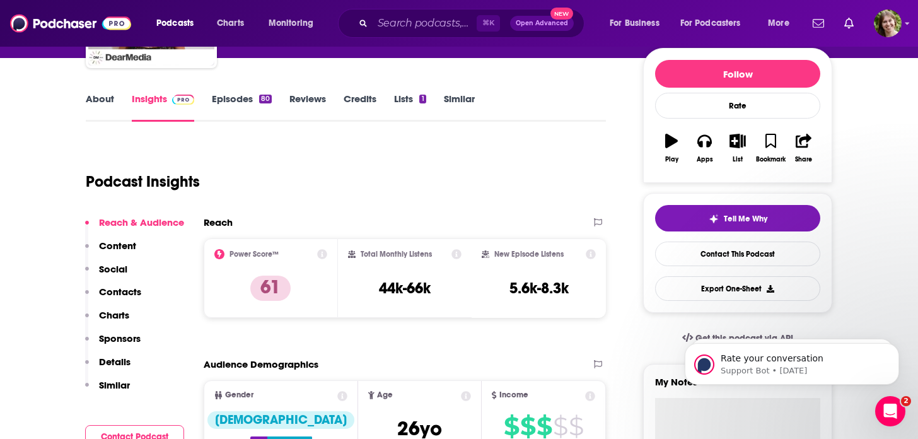
scroll to position [156, 0]
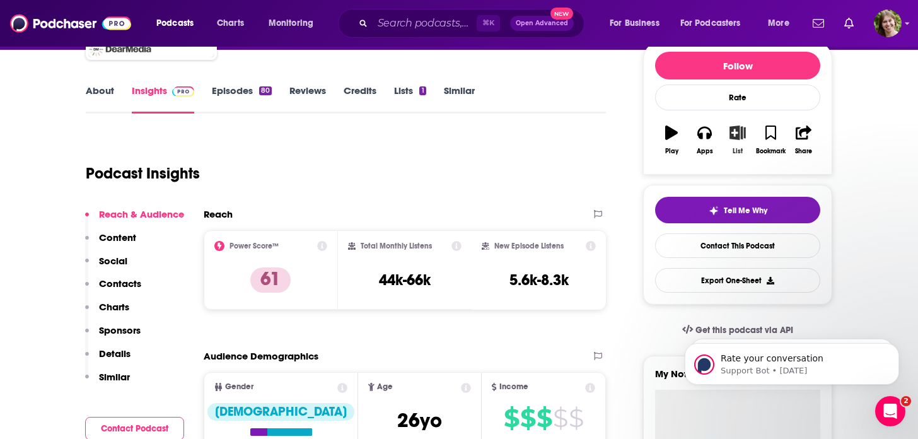
click at [738, 137] on icon "button" at bounding box center [738, 132] width 16 height 14
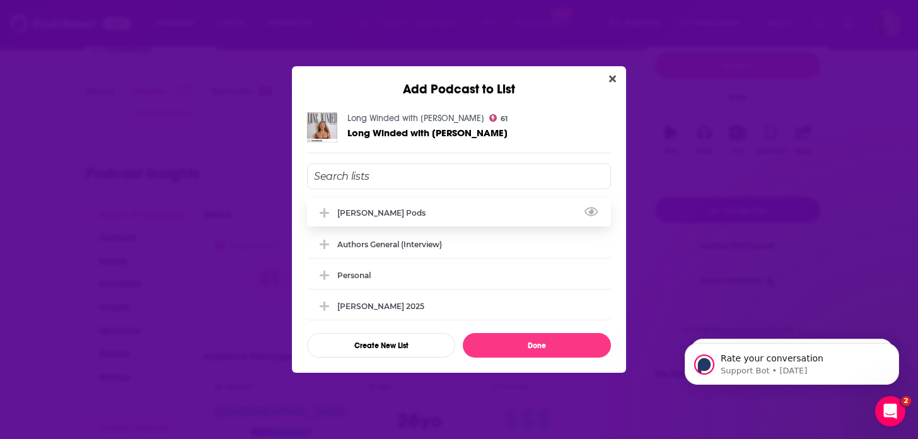
click at [425, 209] on div "Malavika pods" at bounding box center [459, 213] width 304 height 28
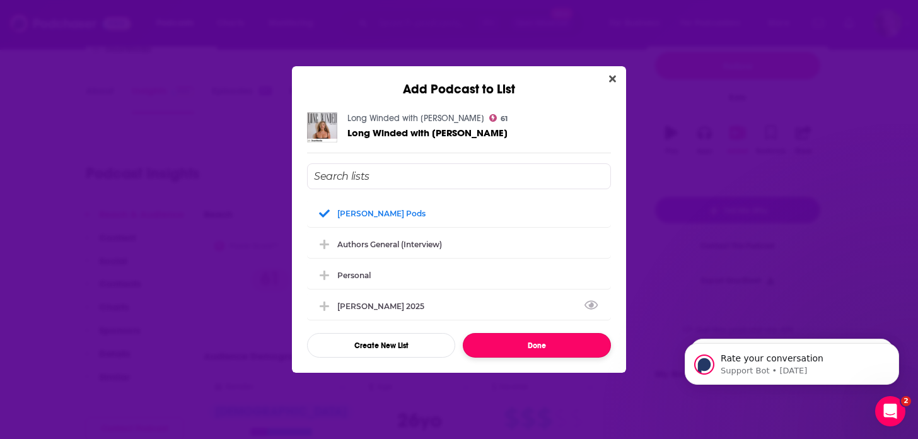
click at [521, 347] on button "Done" at bounding box center [537, 345] width 148 height 25
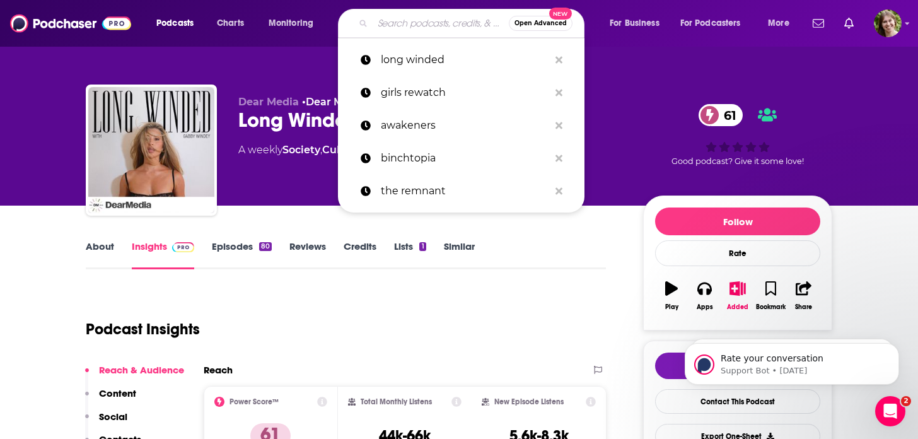
click at [434, 26] on input "Search podcasts, credits, & more..." at bounding box center [441, 23] width 136 height 20
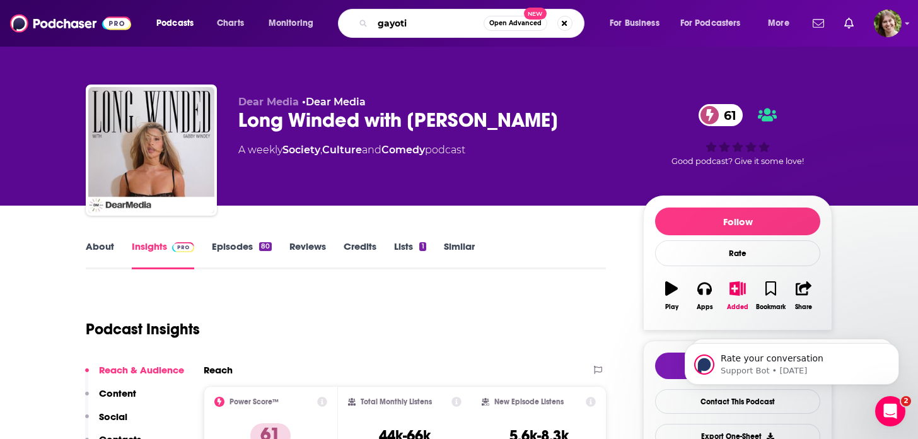
type input "gayotic"
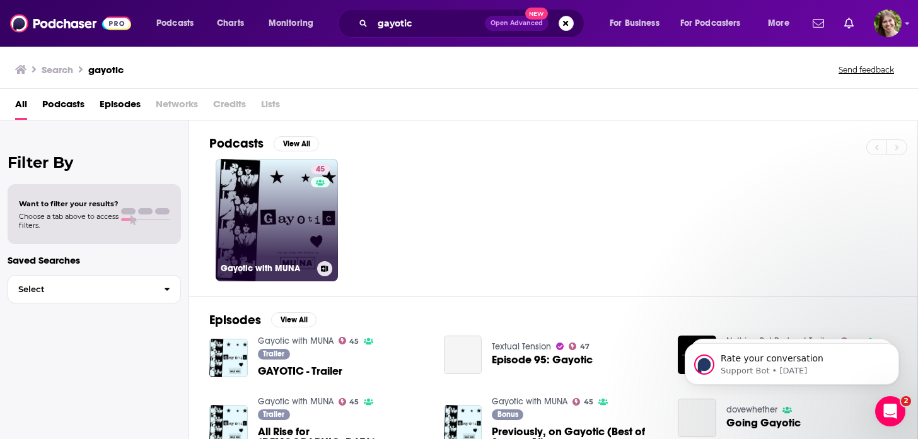
click at [288, 206] on link "45 Gayotic with MUNA" at bounding box center [277, 220] width 122 height 122
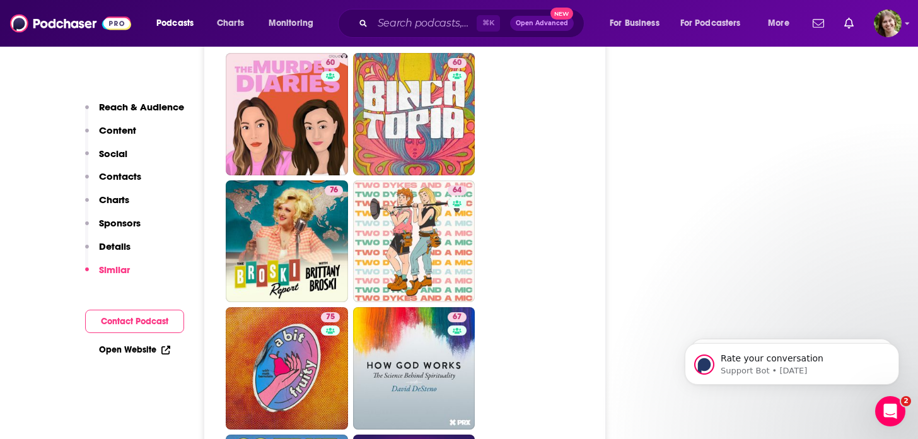
scroll to position [2606, 0]
click at [880, 33] on img "Logged in as bellagibb" at bounding box center [888, 23] width 28 height 28
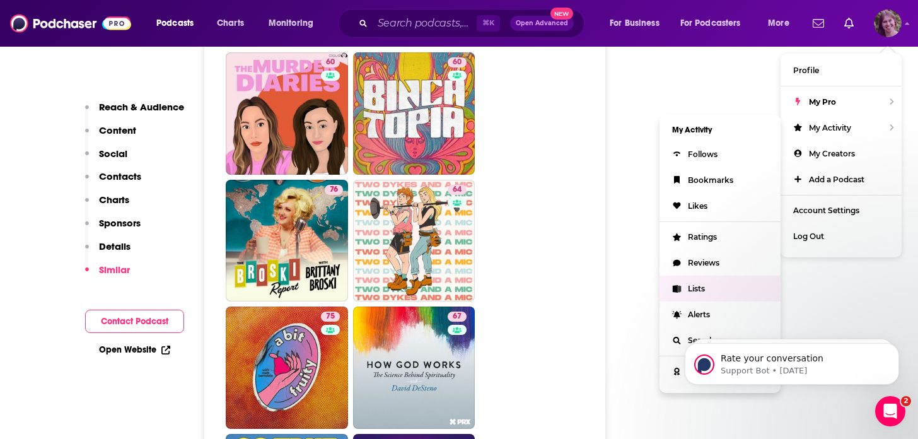
click at [706, 291] on link "Lists" at bounding box center [720, 289] width 121 height 26
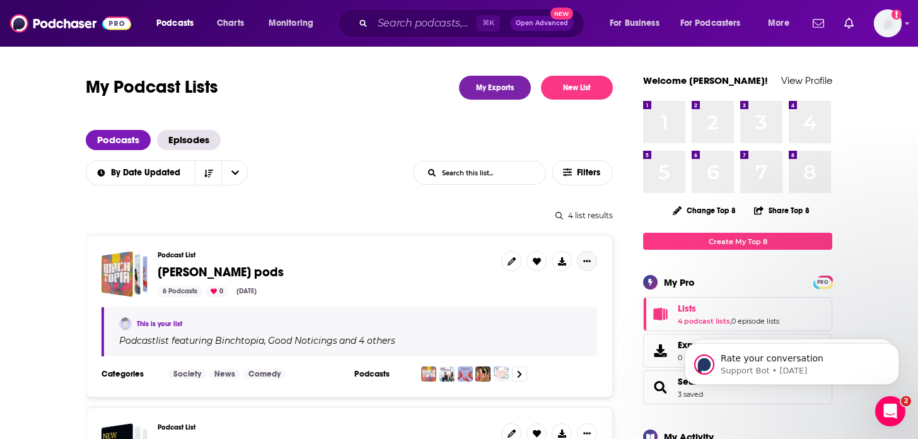
click at [590, 265] on button "Show More Button" at bounding box center [587, 261] width 20 height 20
click at [503, 365] on button "Share" at bounding box center [544, 360] width 121 height 23
click at [438, 255] on h3 "Podcast List" at bounding box center [325, 255] width 334 height 8
click at [179, 272] on span "Malavika pods" at bounding box center [221, 272] width 126 height 16
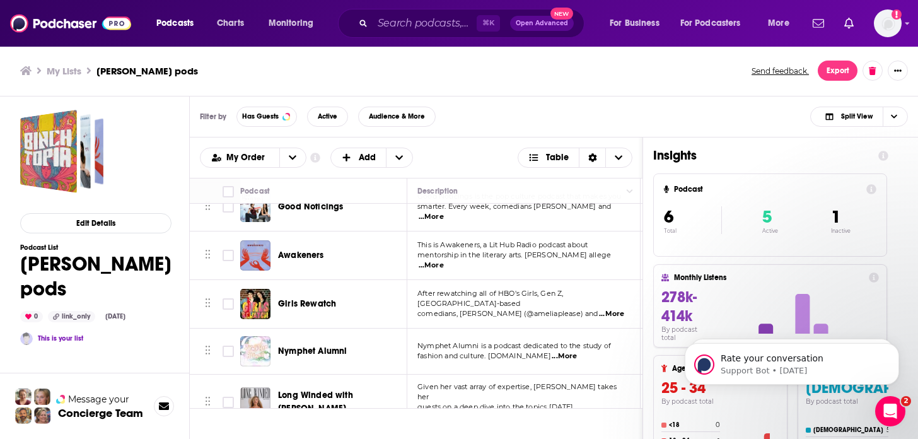
scroll to position [81, 0]
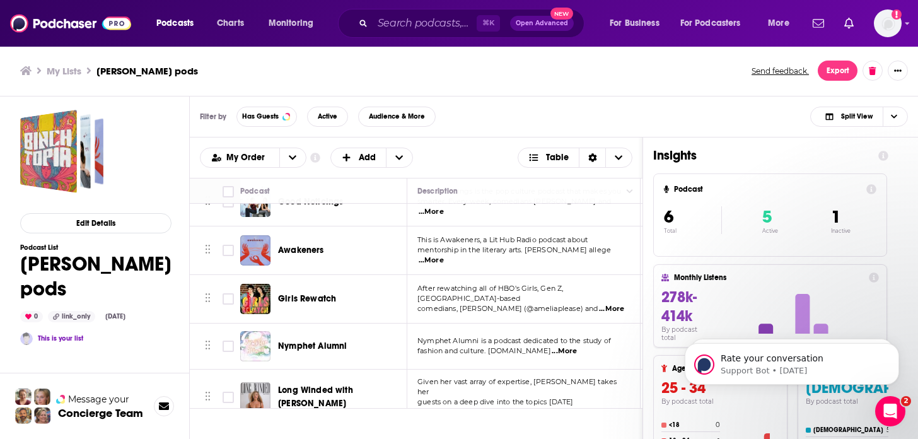
click at [506, 407] on span "...More" at bounding box center [493, 412] width 25 height 10
click at [353, 385] on span "Long Winded with Gabby Windey" at bounding box center [315, 396] width 75 height 23
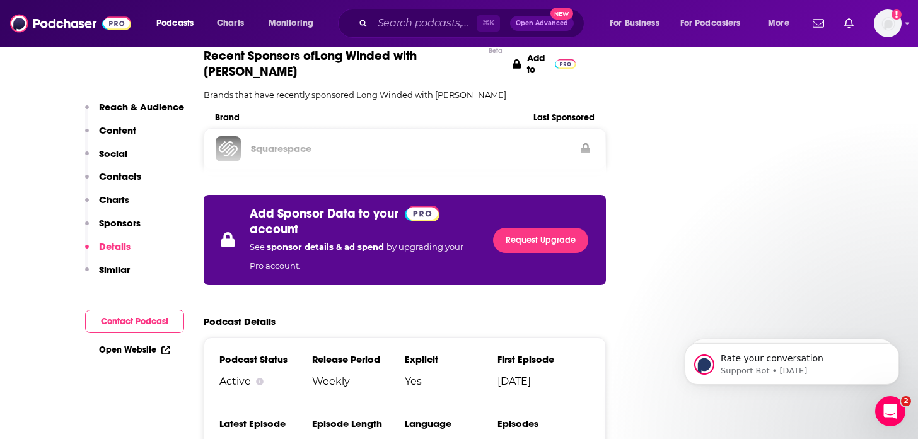
scroll to position [1598, 0]
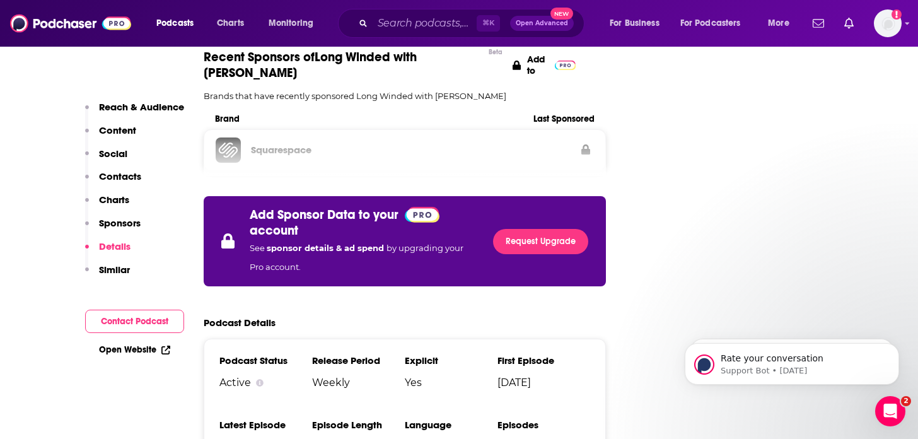
click at [129, 182] on p "Contacts" at bounding box center [120, 176] width 42 height 12
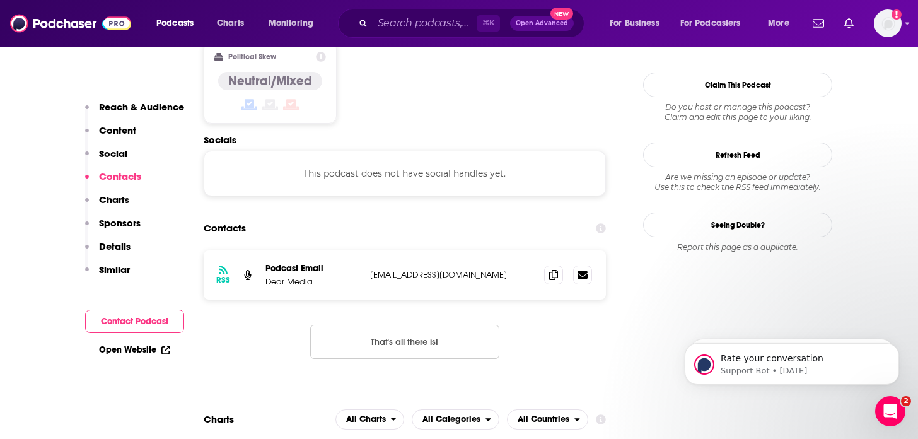
scroll to position [1001, 0]
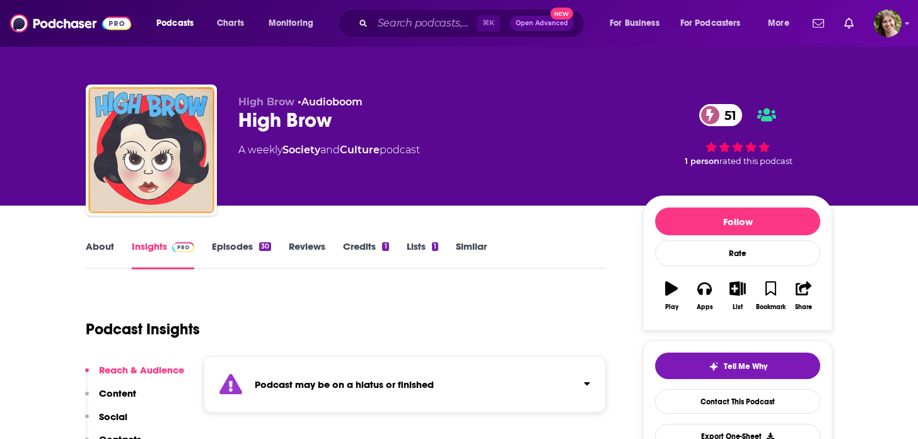
click at [101, 241] on link "About" at bounding box center [100, 254] width 28 height 29
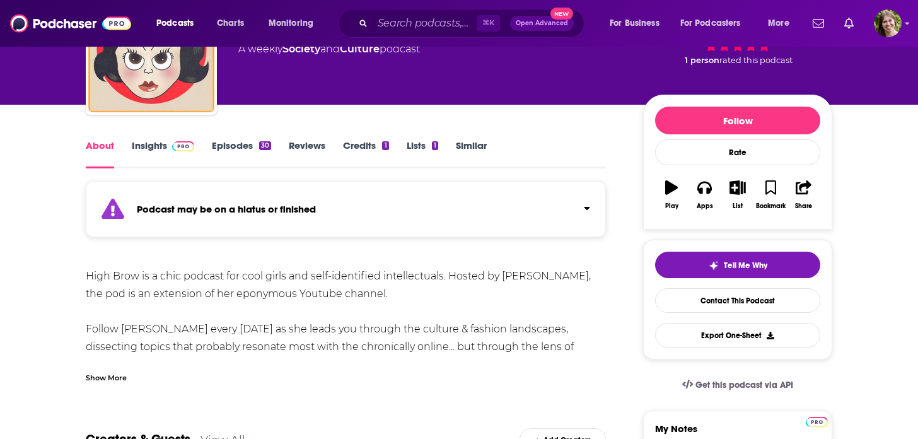
scroll to position [102, 0]
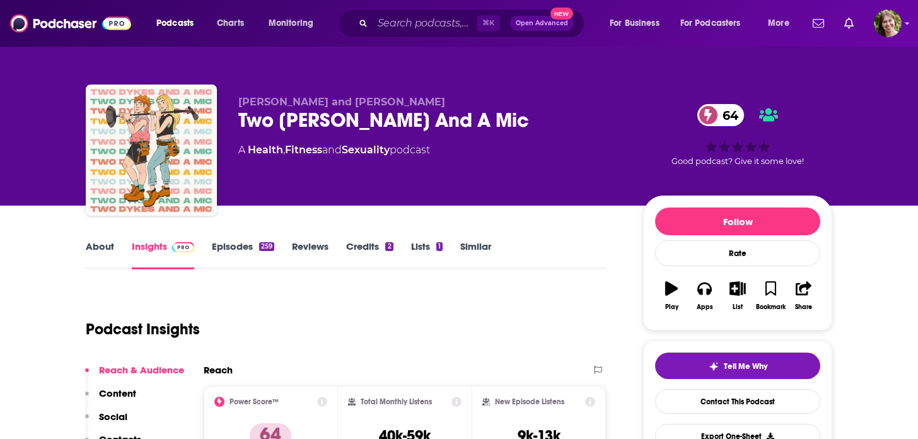
click at [250, 248] on link "Episodes 259" at bounding box center [243, 254] width 62 height 29
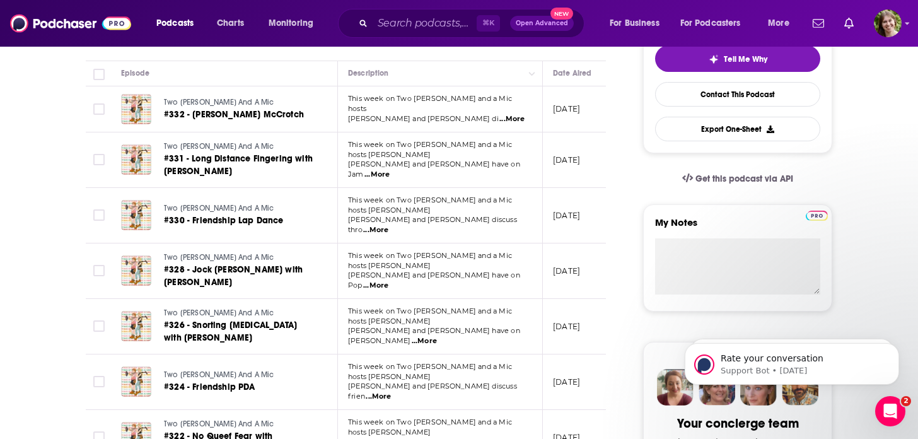
scroll to position [308, 0]
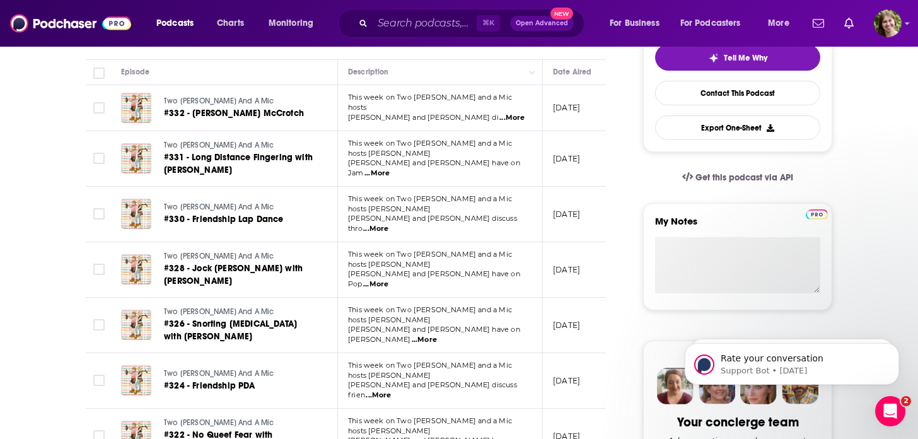
click at [388, 279] on span "...More" at bounding box center [375, 284] width 25 height 10
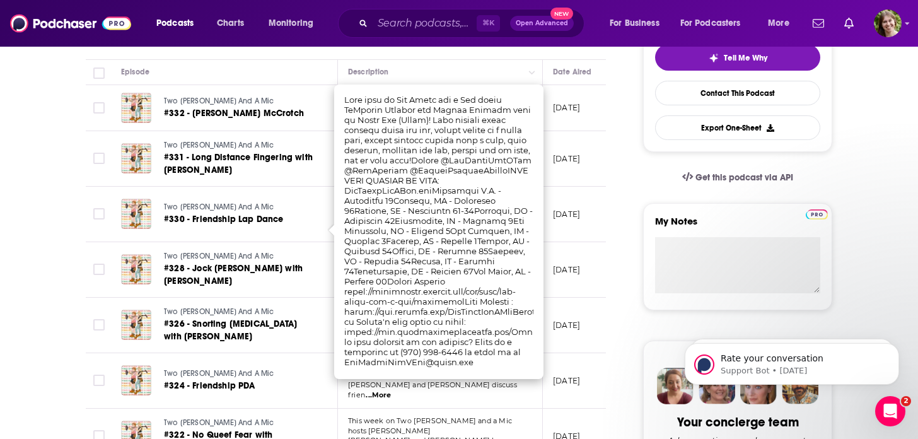
click at [306, 248] on td "Two [PERSON_NAME] And A Mic #328 - Jock [PERSON_NAME] with [PERSON_NAME]" at bounding box center [224, 269] width 227 height 55
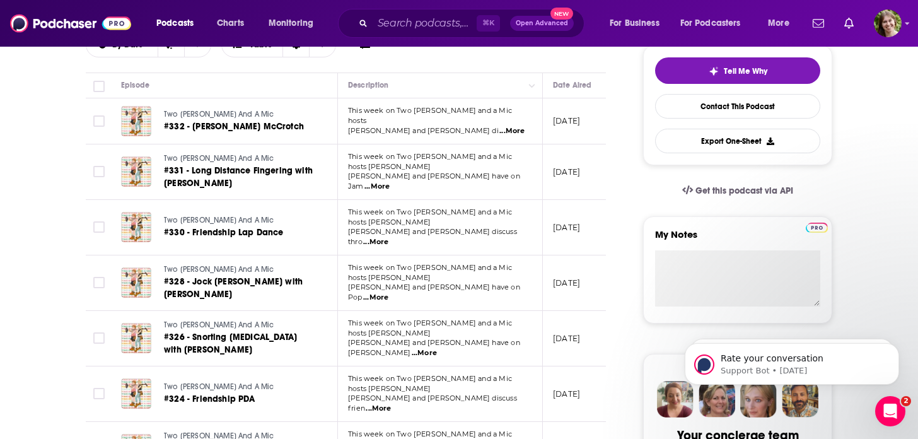
scroll to position [0, 0]
